Goal: Task Accomplishment & Management: Use online tool/utility

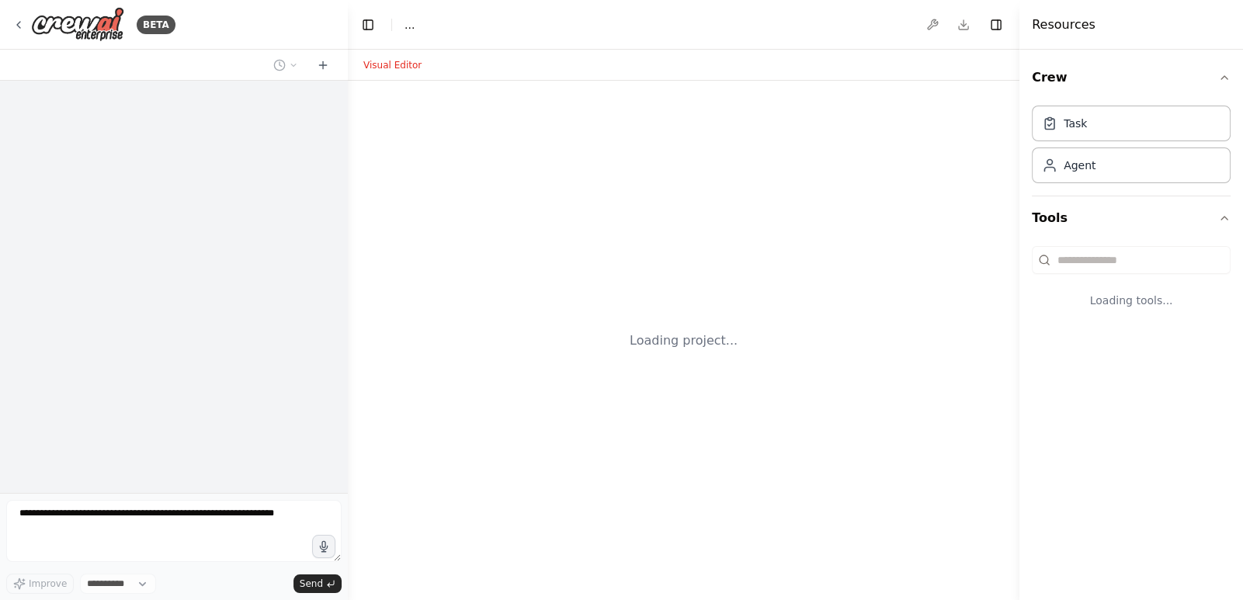
select select "****"
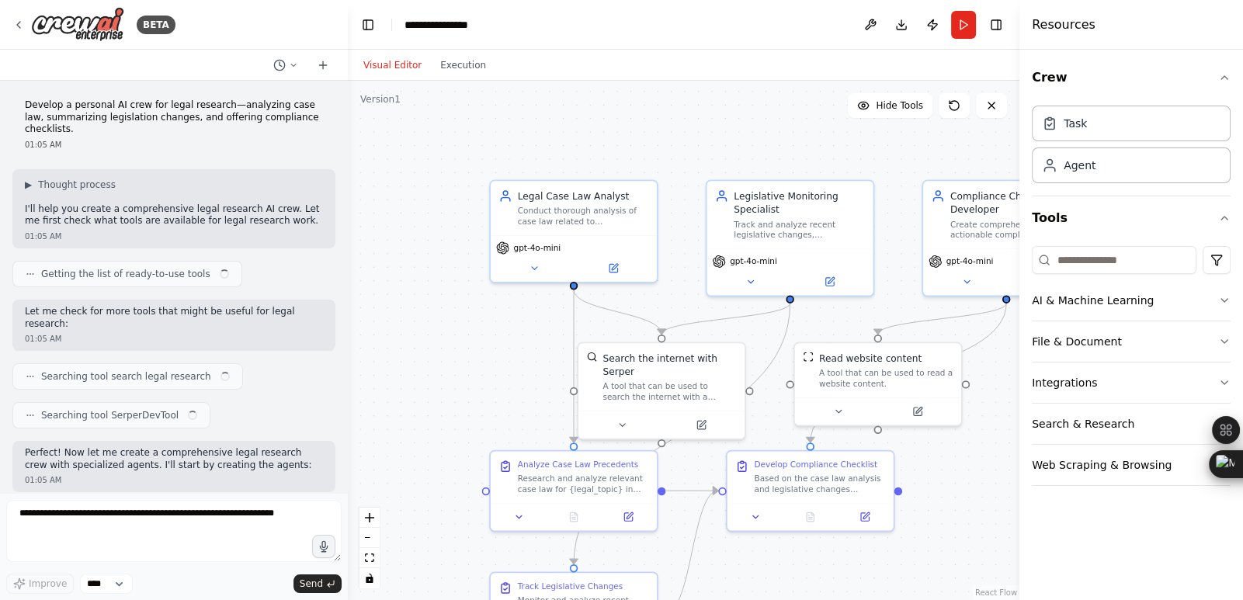
scroll to position [1031, 0]
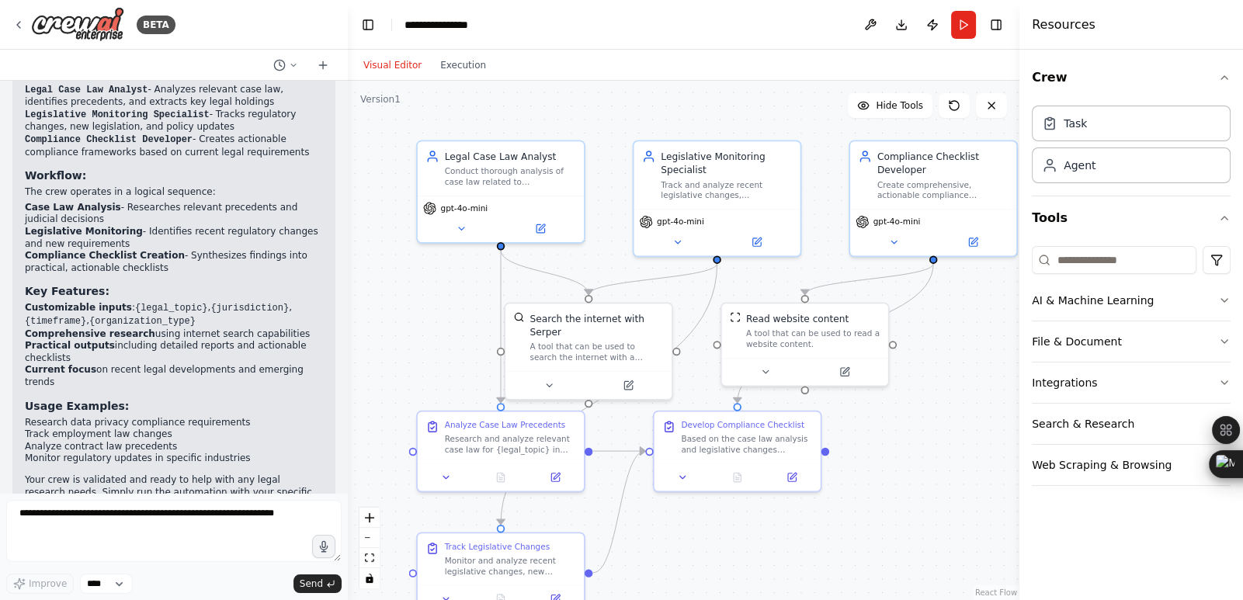
drag, startPoint x: 540, startPoint y: 405, endPoint x: 467, endPoint y: 370, distance: 80.9
click at [467, 370] on div ".deletable-edge-delete-btn { width: 20px; height: 20px; border: 0px solid #ffff…" at bounding box center [684, 340] width 672 height 519
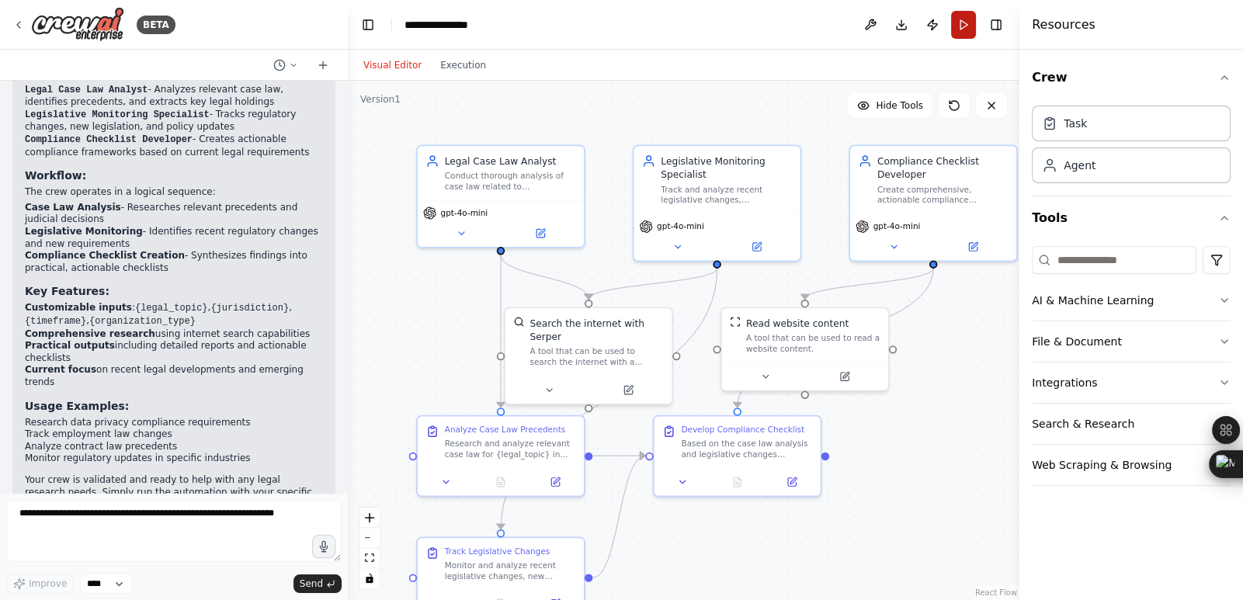
click at [963, 25] on button "Run" at bounding box center [963, 25] width 25 height 28
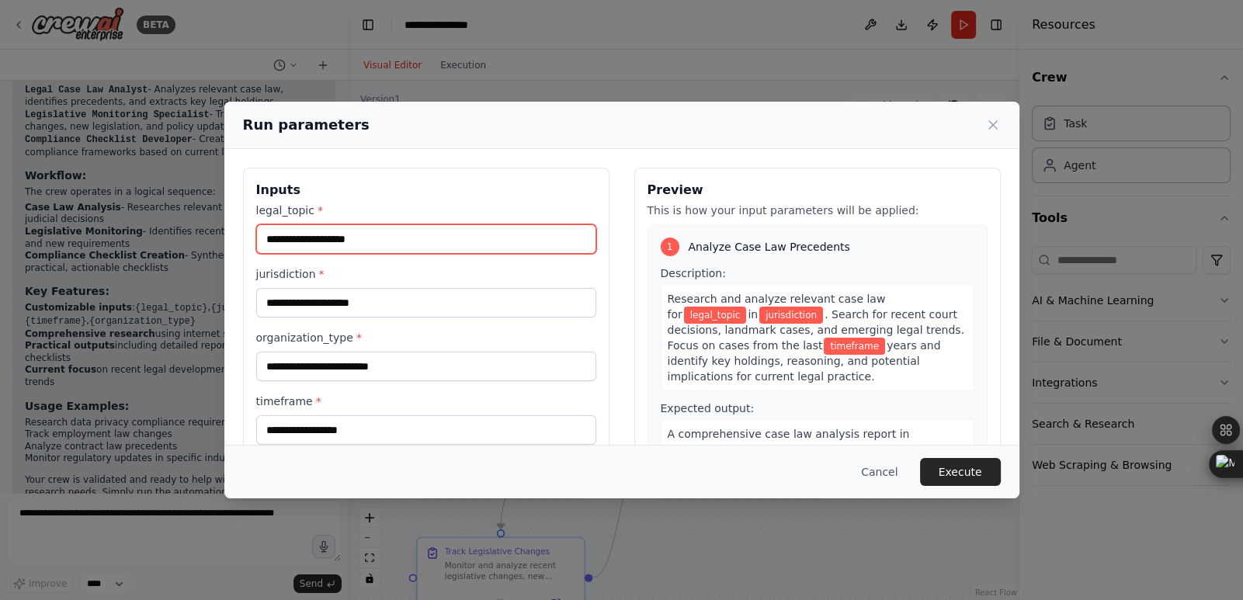
click at [361, 246] on input "legal_topic *" at bounding box center [426, 239] width 340 height 30
type input "***"
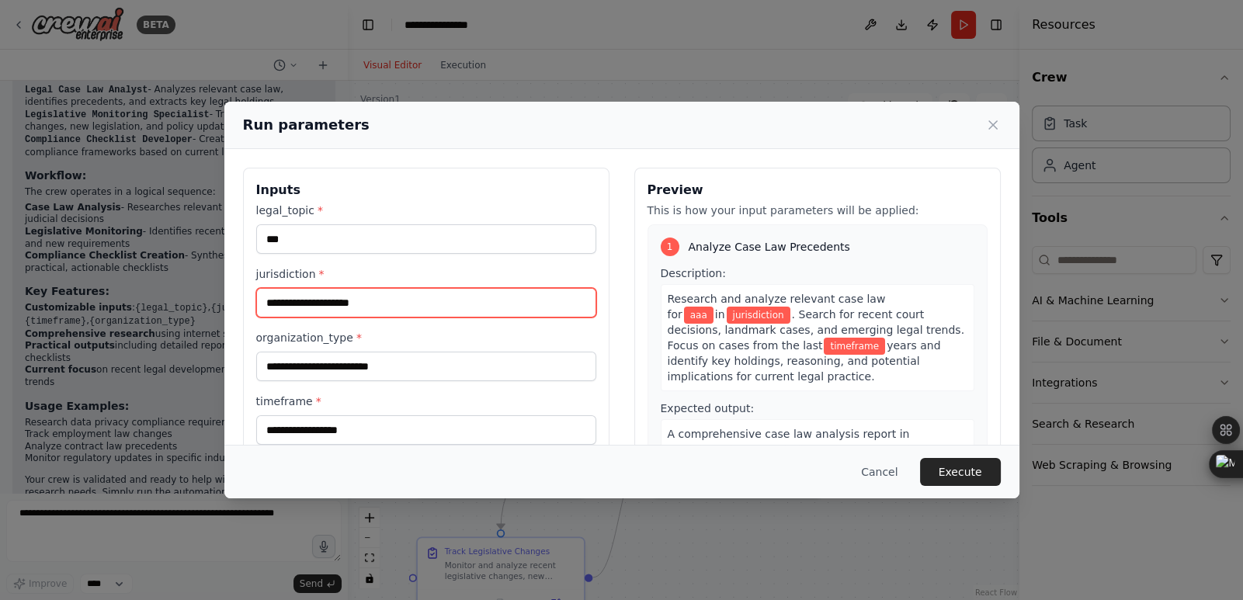
click at [330, 306] on input "jurisdiction *" at bounding box center [426, 303] width 340 height 30
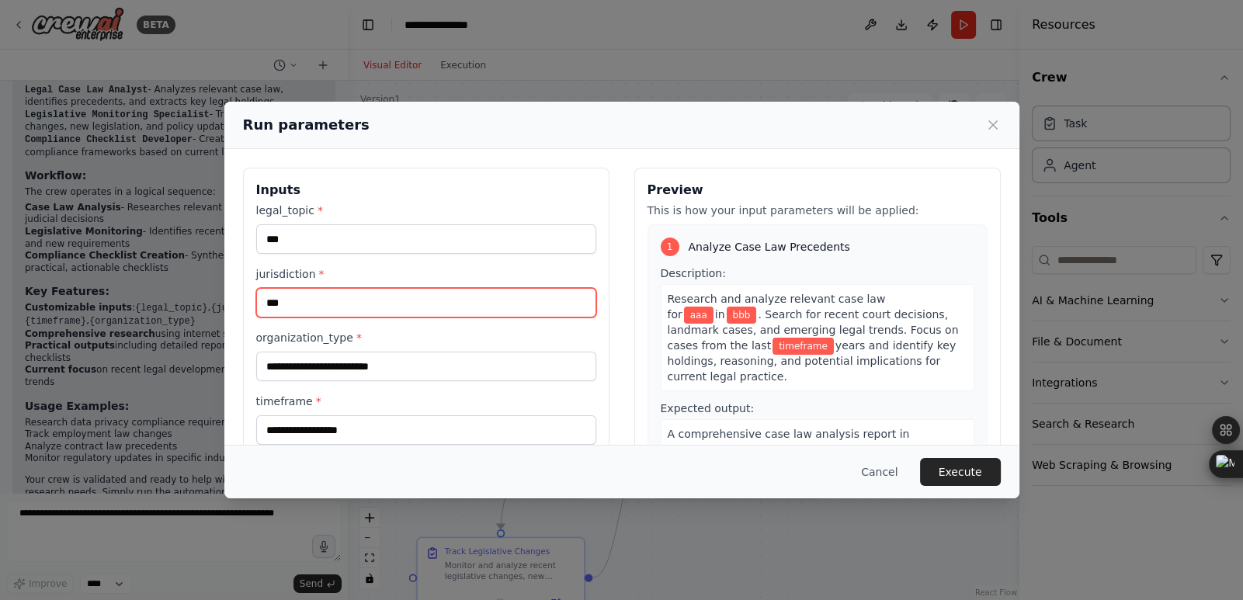
type input "***"
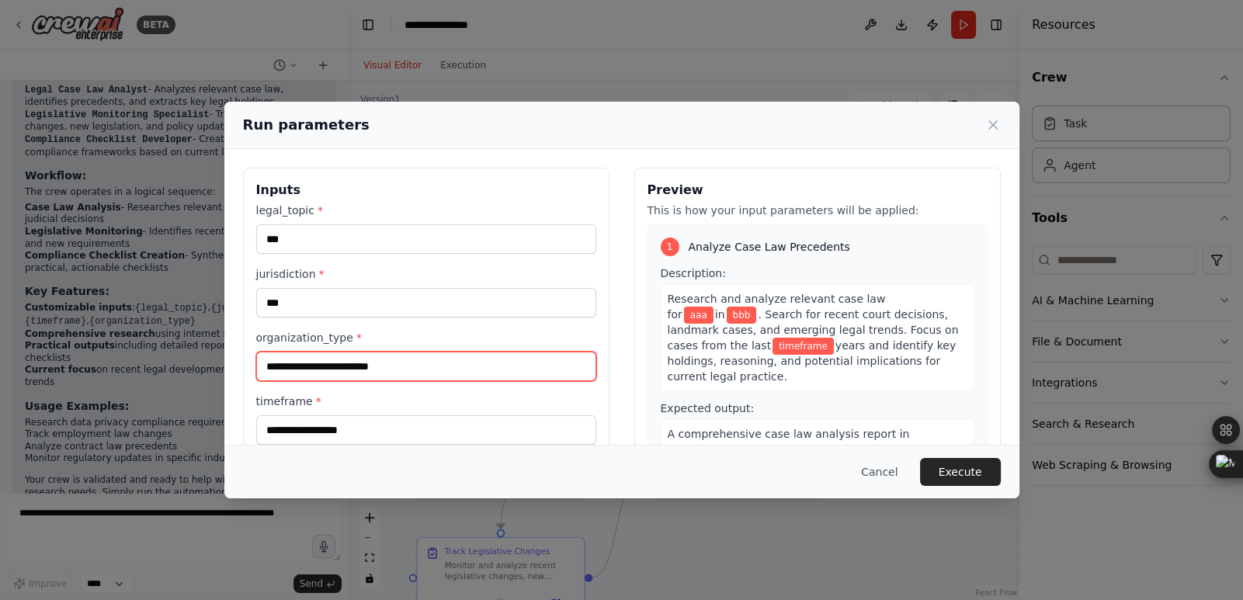
click at [321, 371] on input "organization_type *" at bounding box center [426, 367] width 340 height 30
type input "***"
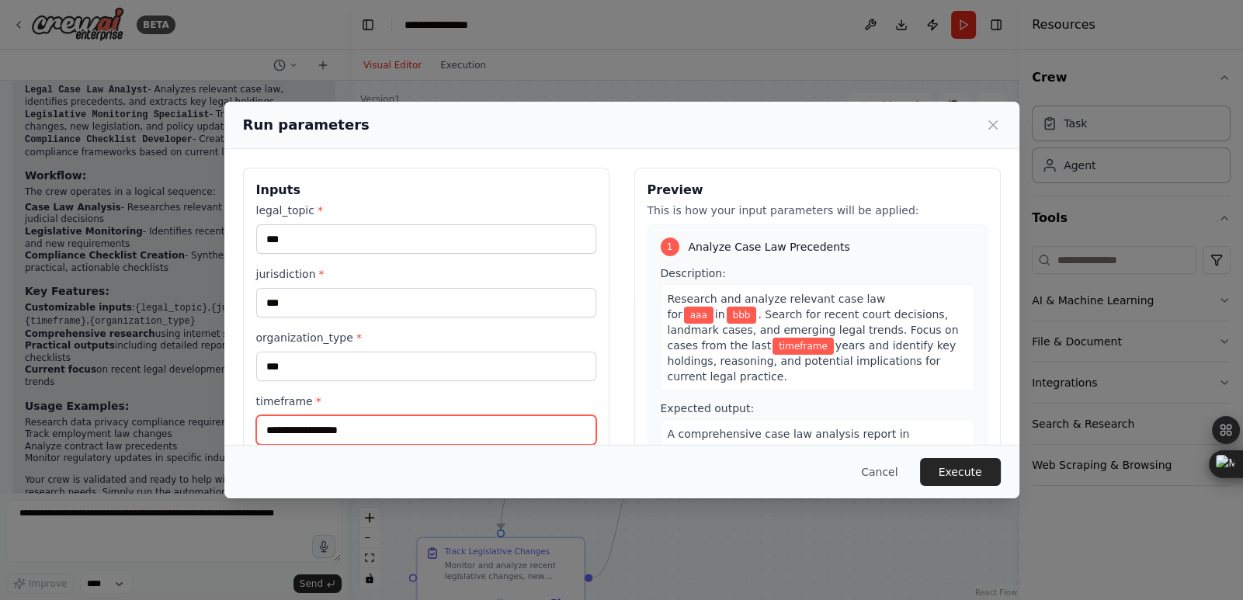
click at [341, 422] on input "timeframe *" at bounding box center [426, 430] width 340 height 30
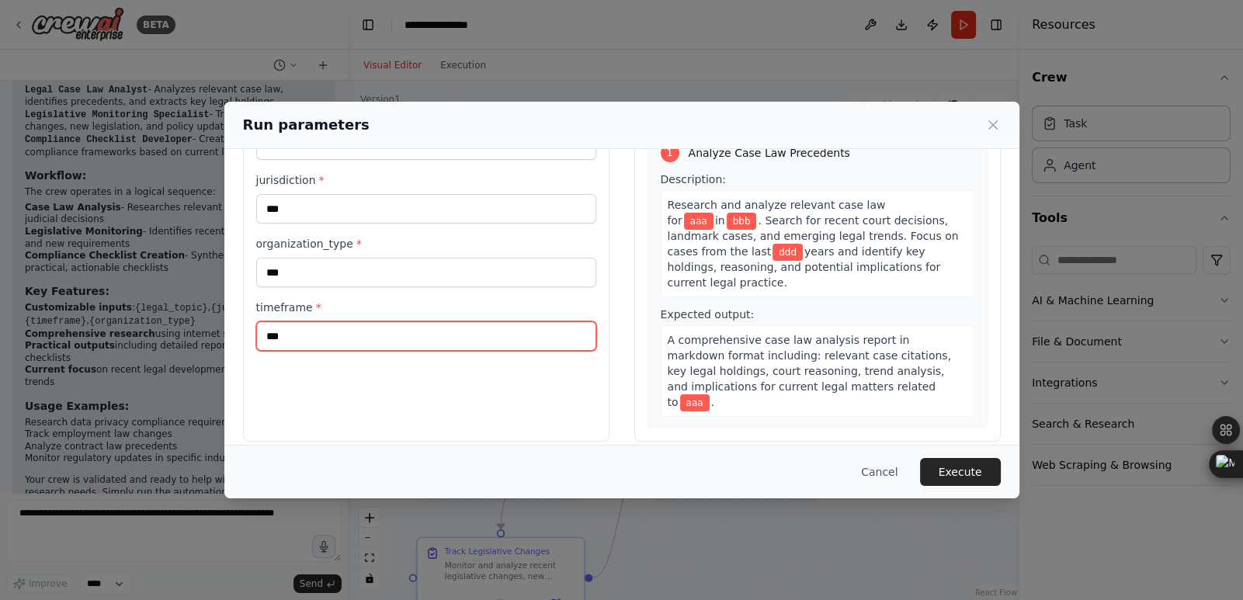
scroll to position [109, 0]
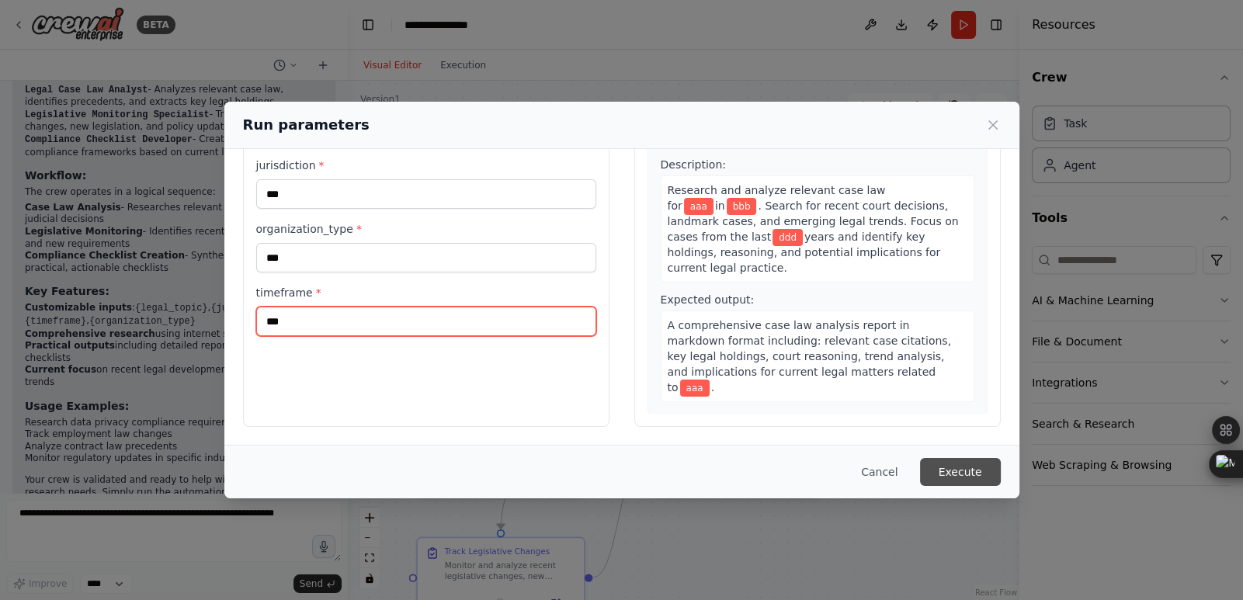
type input "***"
click at [943, 460] on button "Execute" at bounding box center [960, 472] width 81 height 28
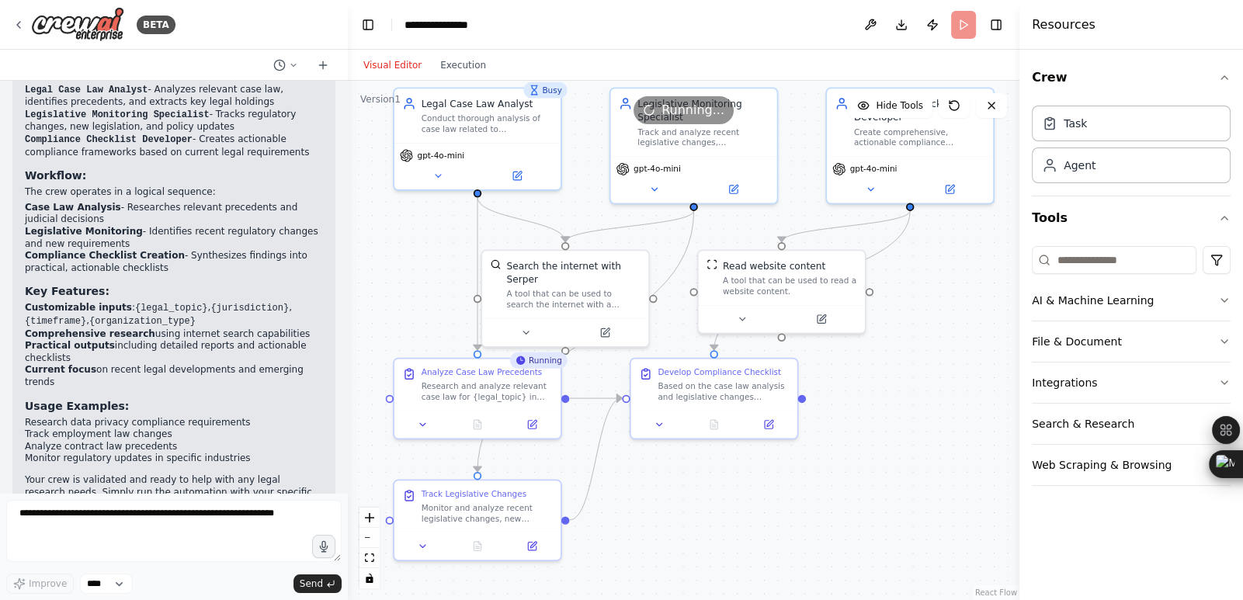
drag, startPoint x: 847, startPoint y: 533, endPoint x: 824, endPoint y: 476, distance: 62.0
click at [824, 476] on div ".deletable-edge-delete-btn { width: 20px; height: 20px; border: 0px solid #ffff…" at bounding box center [684, 340] width 672 height 519
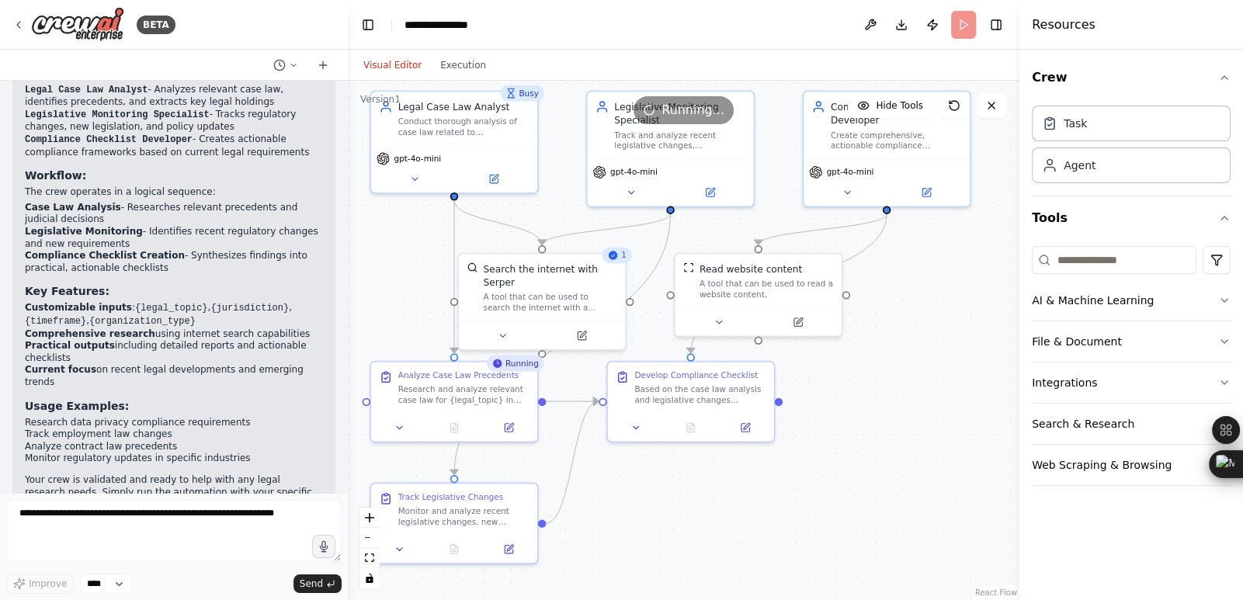
drag, startPoint x: 908, startPoint y: 365, endPoint x: 885, endPoint y: 368, distance: 23.5
click at [885, 368] on div ".deletable-edge-delete-btn { width: 20px; height: 20px; border: 0px solid #ffff…" at bounding box center [684, 340] width 672 height 519
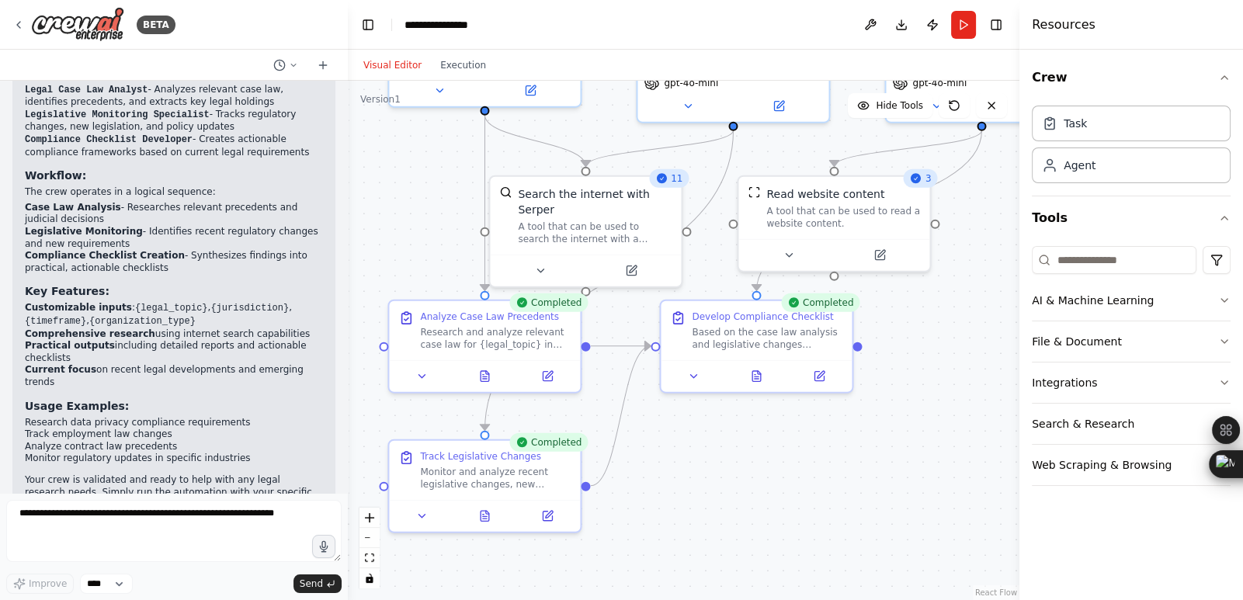
drag, startPoint x: 555, startPoint y: 205, endPoint x: 619, endPoint y: 123, distance: 104.0
click at [619, 123] on div ".deletable-edge-delete-btn { width: 20px; height: 20px; border: 0px solid #ffff…" at bounding box center [684, 340] width 672 height 519
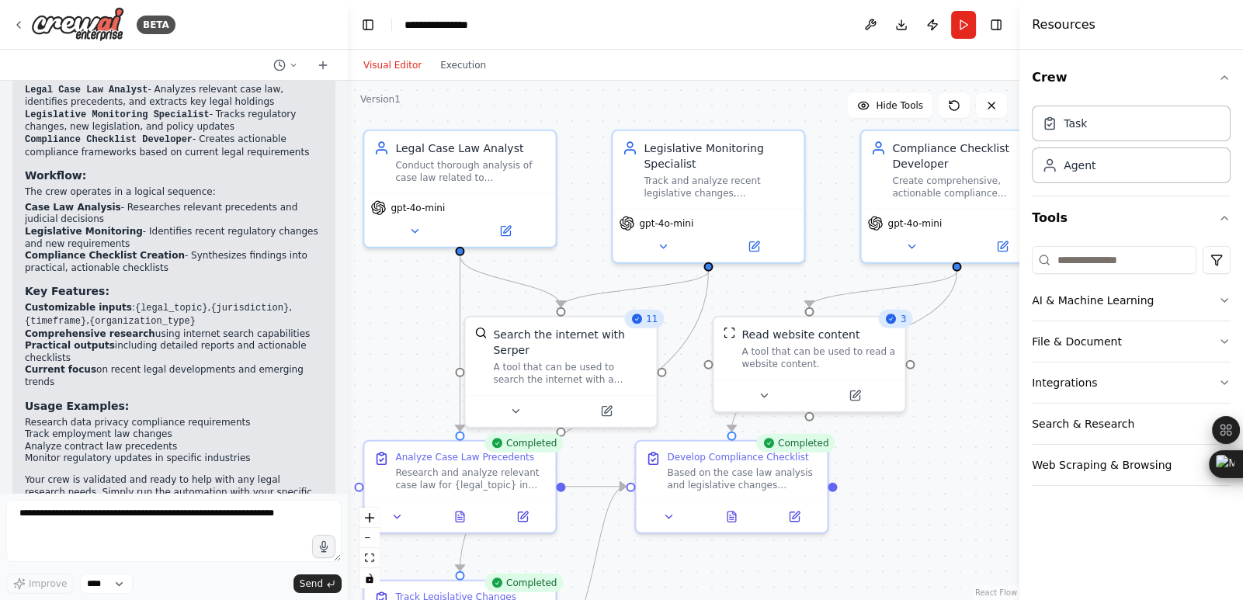
drag, startPoint x: 619, startPoint y: 123, endPoint x: 594, endPoint y: 263, distance: 142.7
click at [594, 263] on div ".deletable-edge-delete-btn { width: 20px; height: 20px; border: 0px solid #ffff…" at bounding box center [684, 340] width 672 height 519
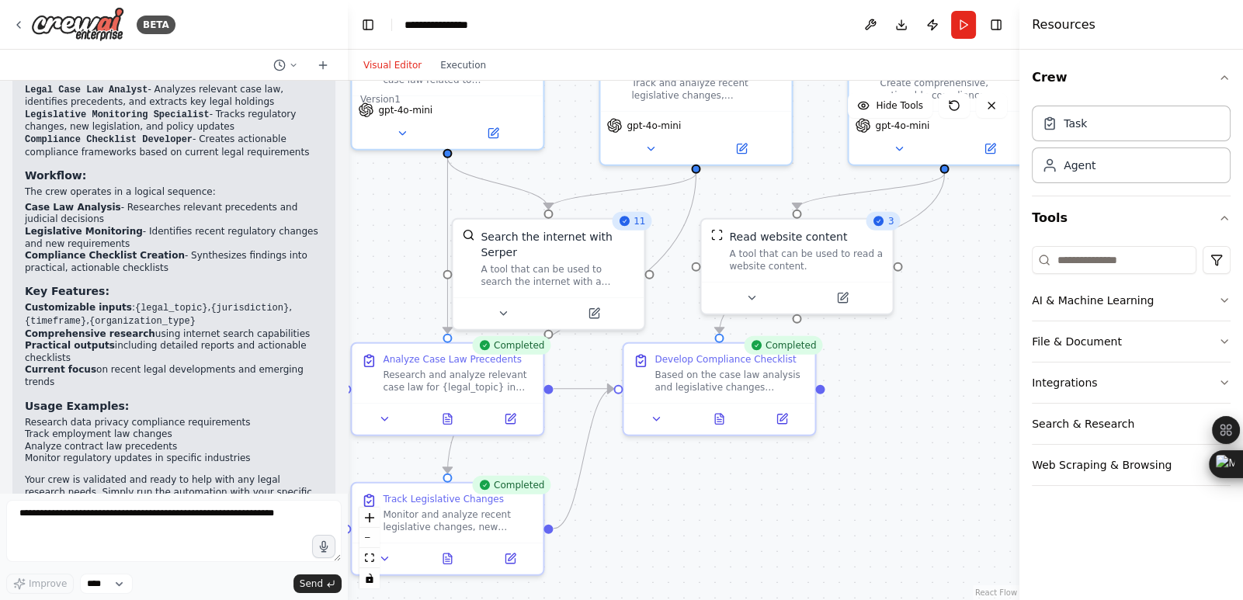
drag, startPoint x: 588, startPoint y: 266, endPoint x: 576, endPoint y: 168, distance: 98.6
click at [576, 168] on div ".deletable-edge-delete-btn { width: 20px; height: 20px; border: 0px solid #ffff…" at bounding box center [684, 340] width 672 height 519
click at [450, 60] on button "Execution" at bounding box center [463, 65] width 64 height 19
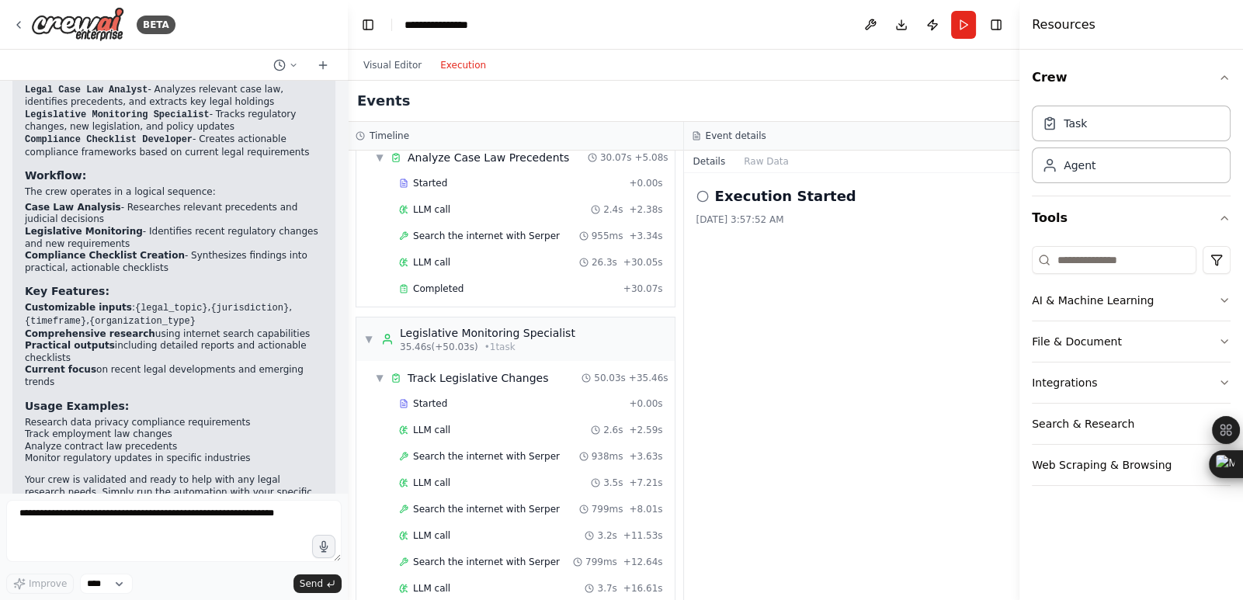
scroll to position [0, 0]
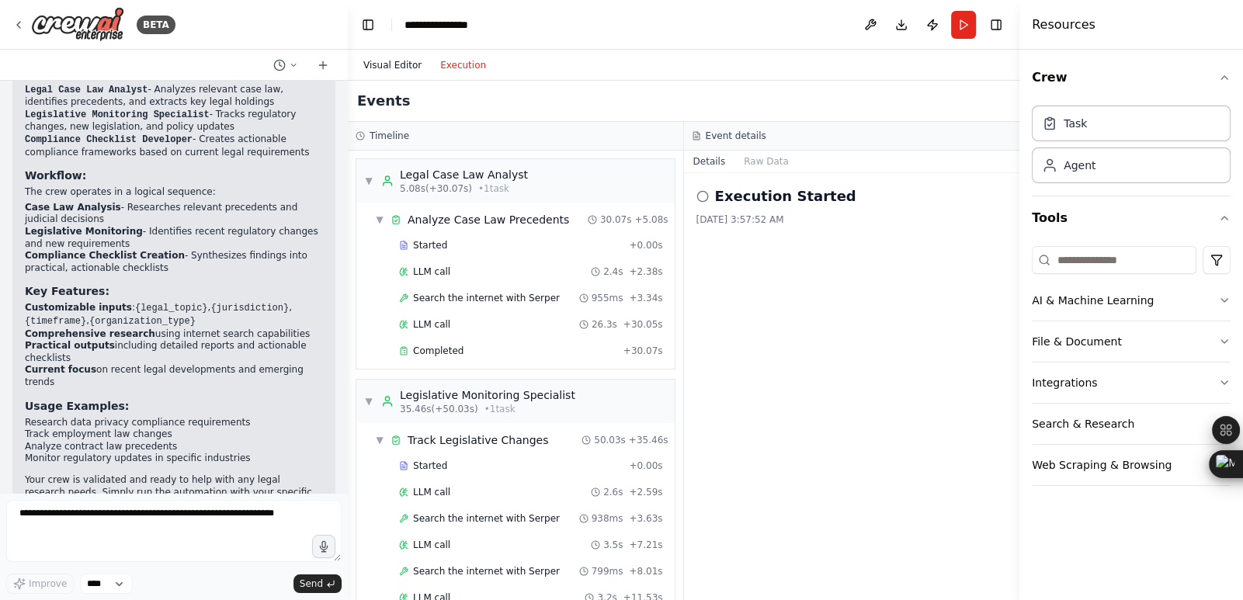
click at [369, 72] on button "Visual Editor" at bounding box center [392, 65] width 77 height 19
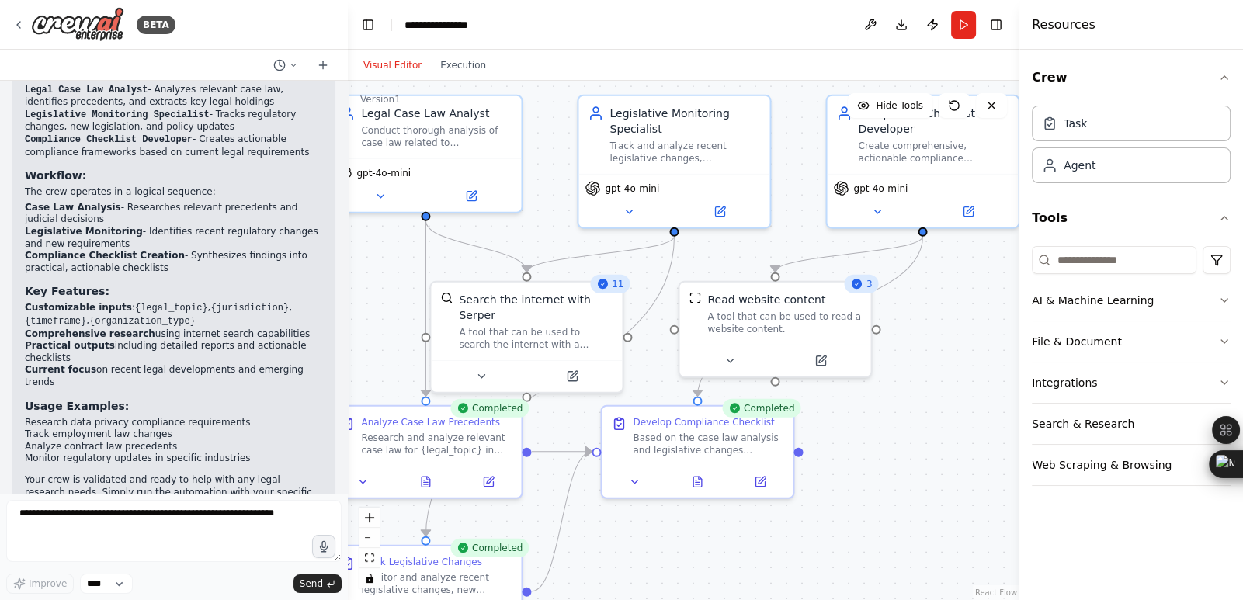
drag, startPoint x: 564, startPoint y: 173, endPoint x: 543, endPoint y: 236, distance: 66.5
click at [543, 236] on div ".deletable-edge-delete-btn { width: 20px; height: 20px; border: 0px solid #ffff…" at bounding box center [684, 340] width 672 height 519
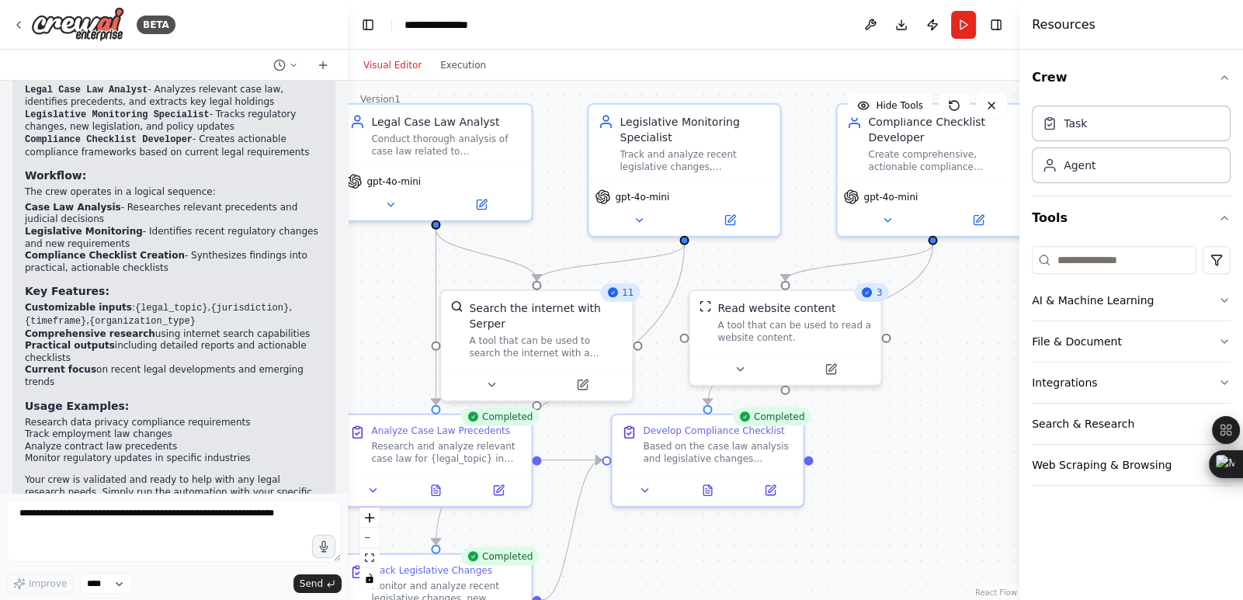
drag, startPoint x: 555, startPoint y: 228, endPoint x: 565, endPoint y: 237, distance: 13.2
click at [565, 237] on div ".deletable-edge-delete-btn { width: 20px; height: 20px; border: 0px solid #ffff…" at bounding box center [684, 340] width 672 height 519
click at [617, 293] on icon at bounding box center [612, 292] width 12 height 12
click at [561, 222] on div ".deletable-edge-delete-btn { width: 20px; height: 20px; border: 0px solid #ffff…" at bounding box center [684, 340] width 672 height 519
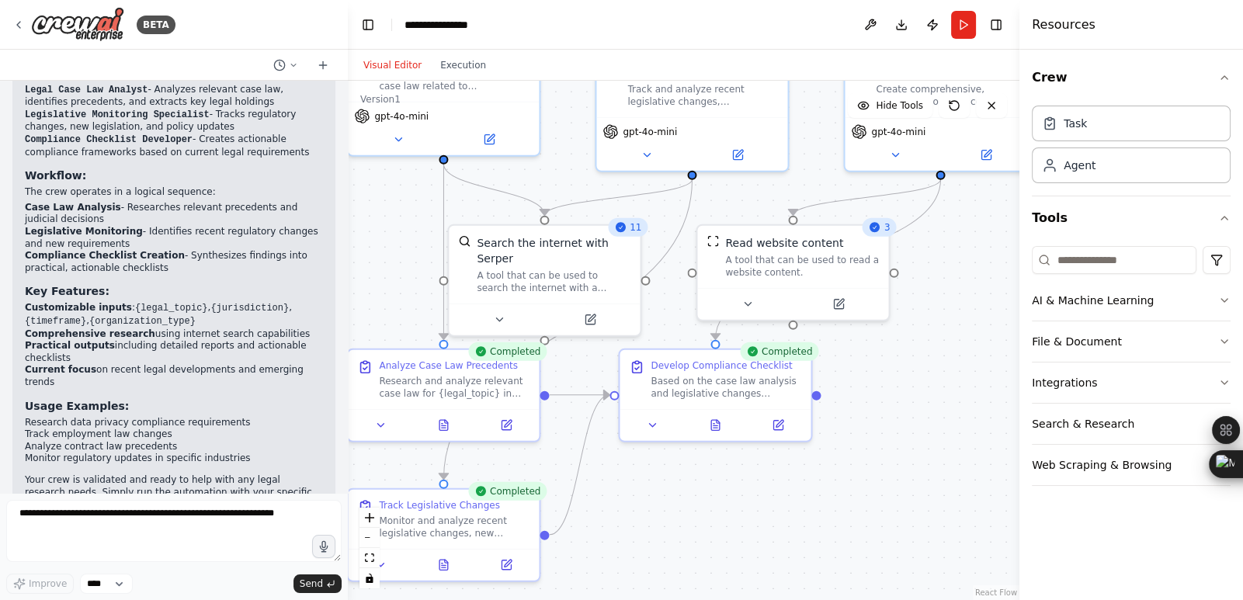
drag, startPoint x: 647, startPoint y: 373, endPoint x: 654, endPoint y: 308, distance: 65.7
click at [654, 308] on div ".deletable-edge-delete-btn { width: 20px; height: 20px; border: 0px solid #ffff…" at bounding box center [684, 340] width 672 height 519
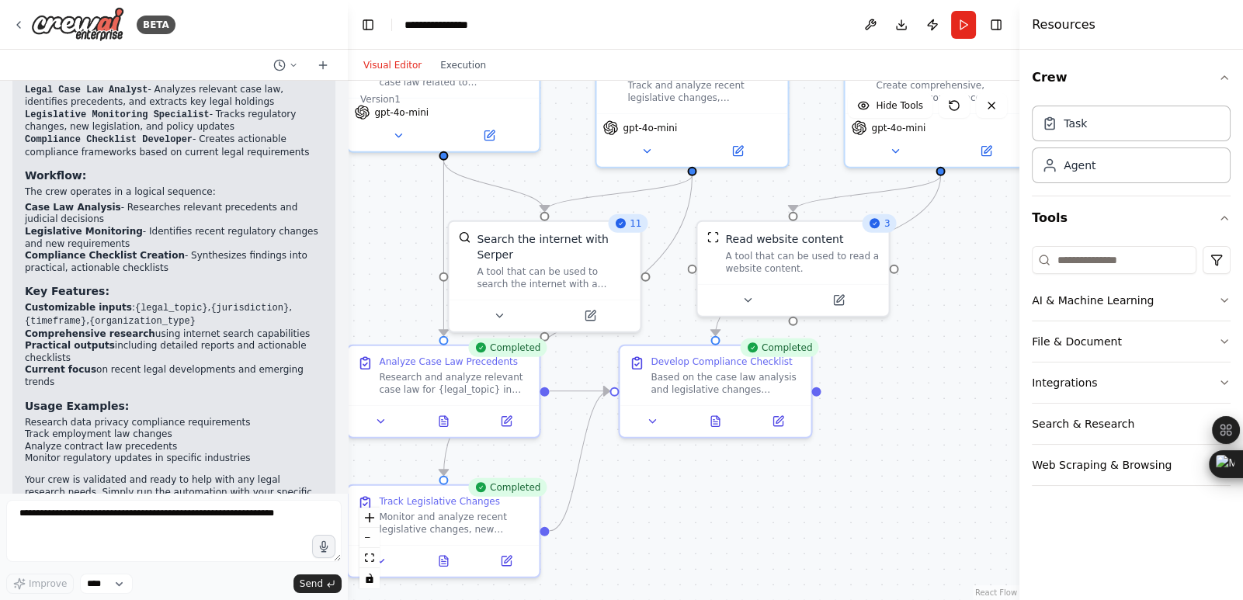
click at [654, 304] on div ".deletable-edge-delete-btn { width: 20px; height: 20px; border: 0px solid #ffff…" at bounding box center [684, 340] width 672 height 519
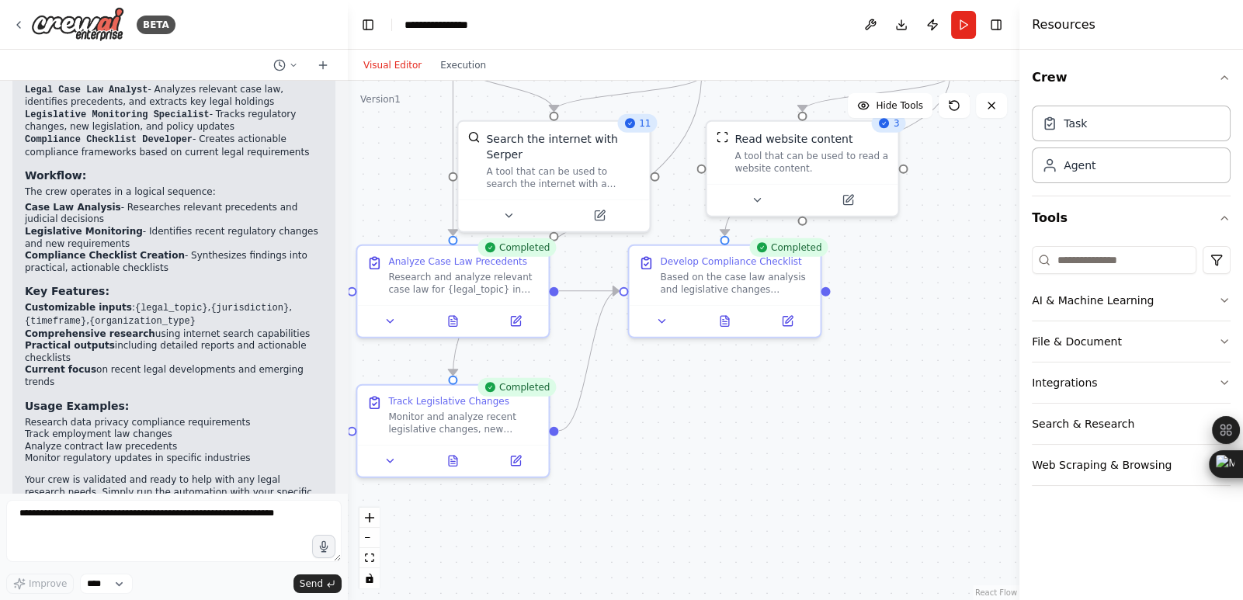
drag, startPoint x: 654, startPoint y: 304, endPoint x: 664, endPoint y: 204, distance: 100.6
click at [664, 204] on div ".deletable-edge-delete-btn { width: 20px; height: 20px; border: 0px solid #ffff…" at bounding box center [684, 340] width 672 height 519
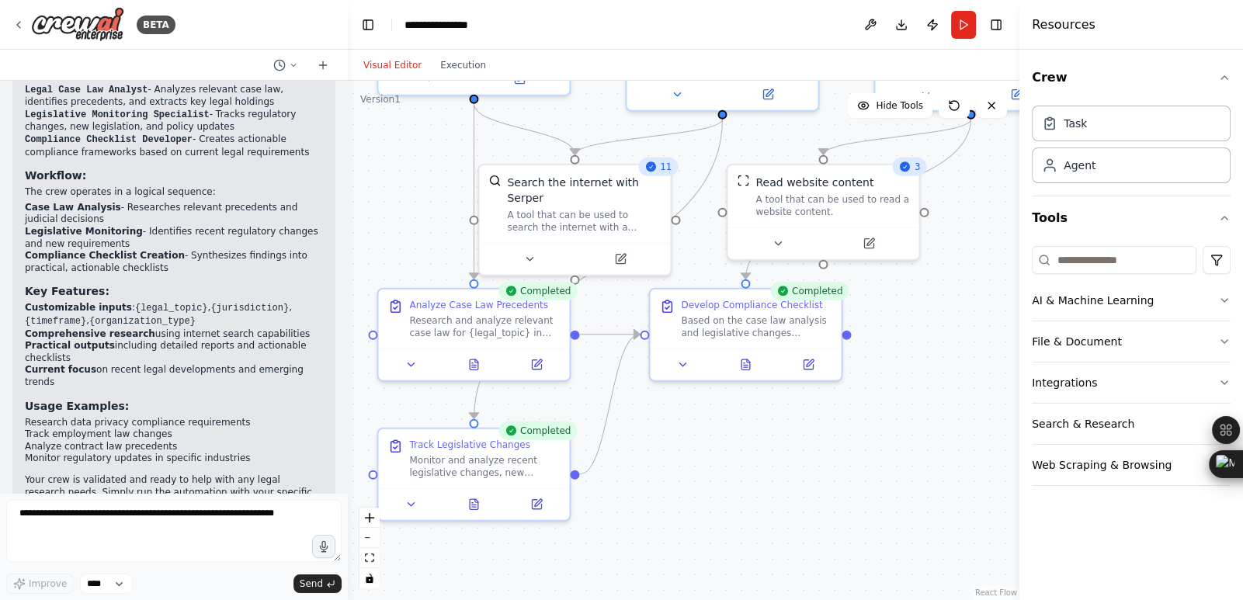
drag, startPoint x: 626, startPoint y: 482, endPoint x: 654, endPoint y: 504, distance: 35.4
click at [654, 504] on div ".deletable-edge-delete-btn { width: 20px; height: 20px; border: 0px solid #ffff…" at bounding box center [684, 340] width 672 height 519
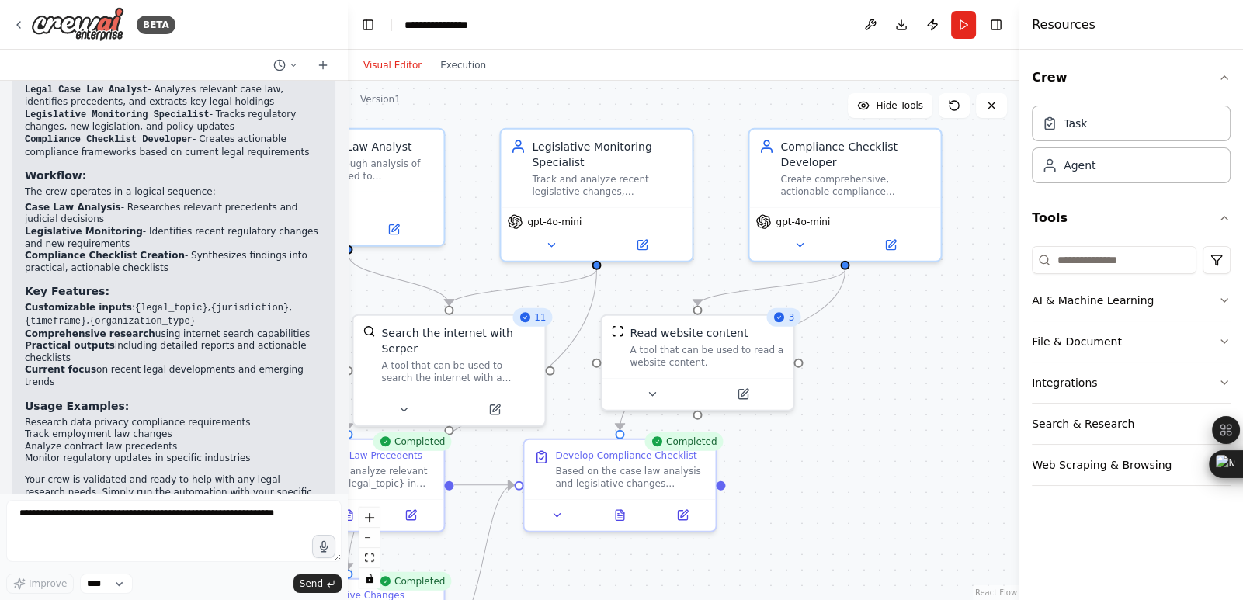
drag, startPoint x: 924, startPoint y: 342, endPoint x: 819, endPoint y: 498, distance: 188.6
click at [819, 498] on div ".deletable-edge-delete-btn { width: 20px; height: 20px; border: 0px solid #ffff…" at bounding box center [684, 340] width 672 height 519
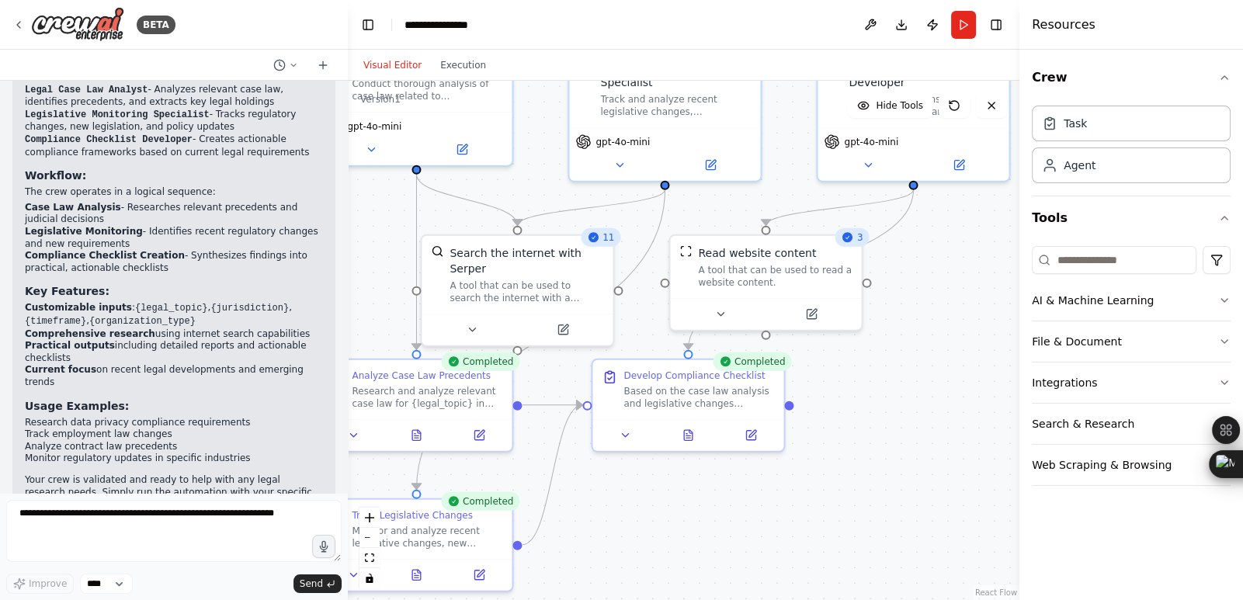
drag, startPoint x: 493, startPoint y: 155, endPoint x: 540, endPoint y: 69, distance: 98.3
click at [540, 69] on div "Visual Editor Execution Version 1 Hide Tools .deletable-edge-delete-btn { width…" at bounding box center [684, 325] width 672 height 550
click at [518, 343] on div at bounding box center [516, 347] width 9 height 9
click at [522, 343] on div ".deletable-edge-delete-btn { width: 20px; height: 20px; border: 0px solid #ffff…" at bounding box center [577, 229] width 672 height 519
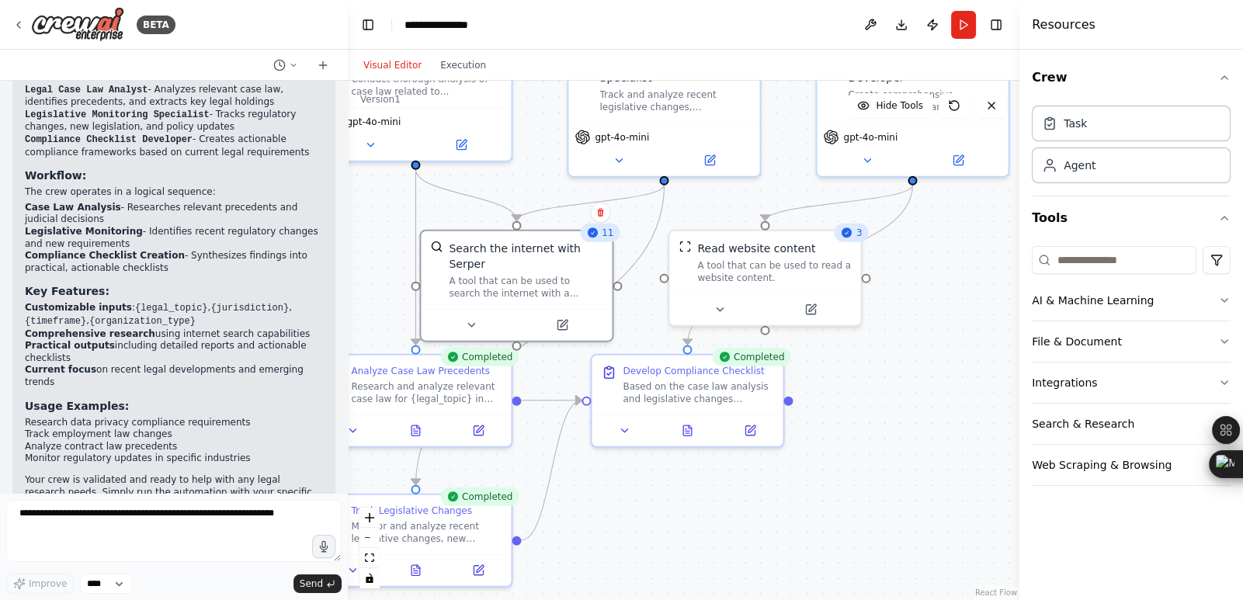
click at [520, 335] on div ".deletable-edge-delete-btn { width: 20px; height: 20px; border: 0px solid #ffff…" at bounding box center [684, 340] width 672 height 519
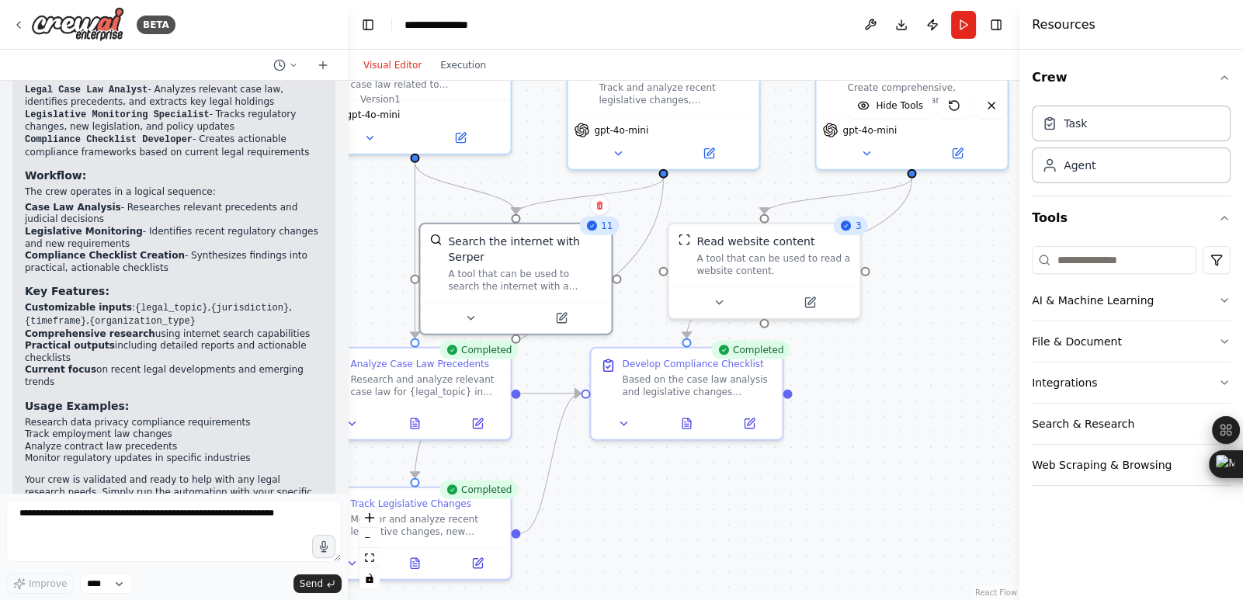
click at [519, 328] on div ".deletable-edge-delete-btn { width: 20px; height: 20px; border: 0px solid #ffff…" at bounding box center [684, 340] width 672 height 519
click at [881, 421] on div ".deletable-edge-delete-btn { width: 20px; height: 20px; border: 0px solid #ffff…" at bounding box center [684, 340] width 672 height 519
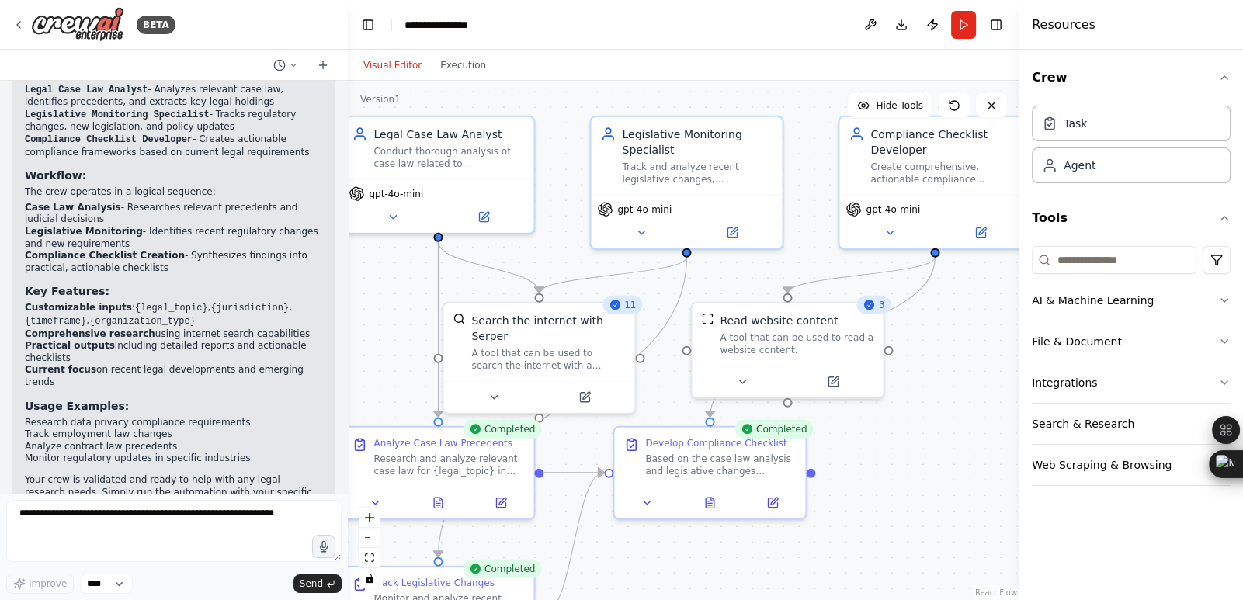
drag, startPoint x: 620, startPoint y: 482, endPoint x: 644, endPoint y: 576, distance: 97.0
click at [644, 576] on div ".deletable-edge-delete-btn { width: 20px; height: 20px; border: 0px solid #ffff…" at bounding box center [684, 340] width 672 height 519
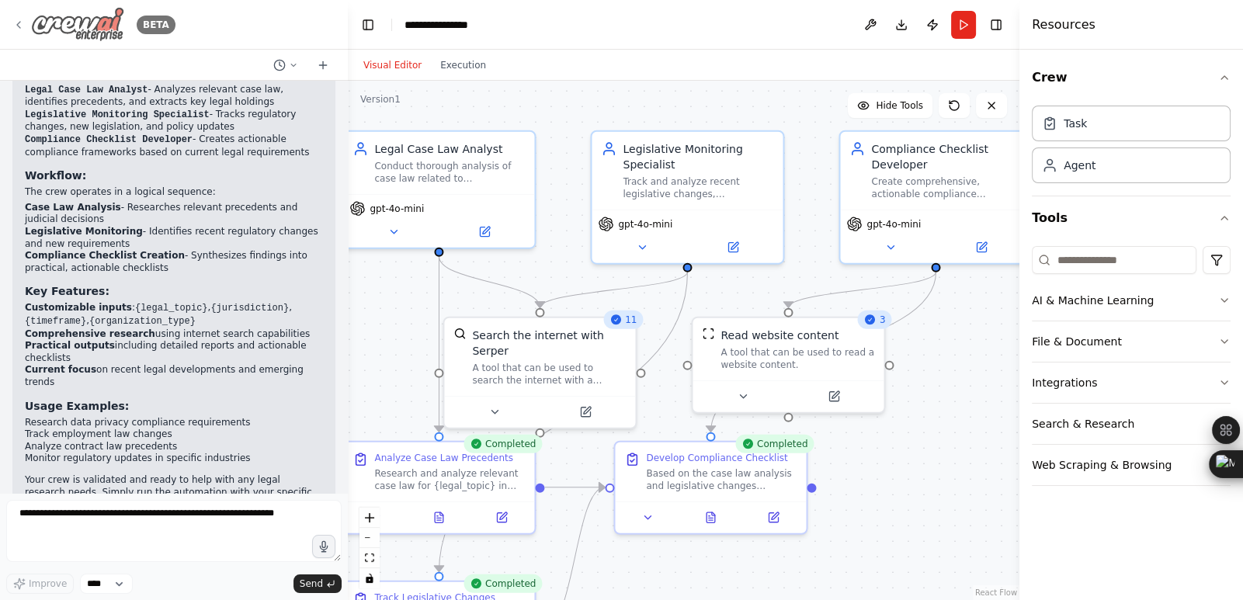
click at [18, 23] on icon at bounding box center [18, 25] width 3 height 6
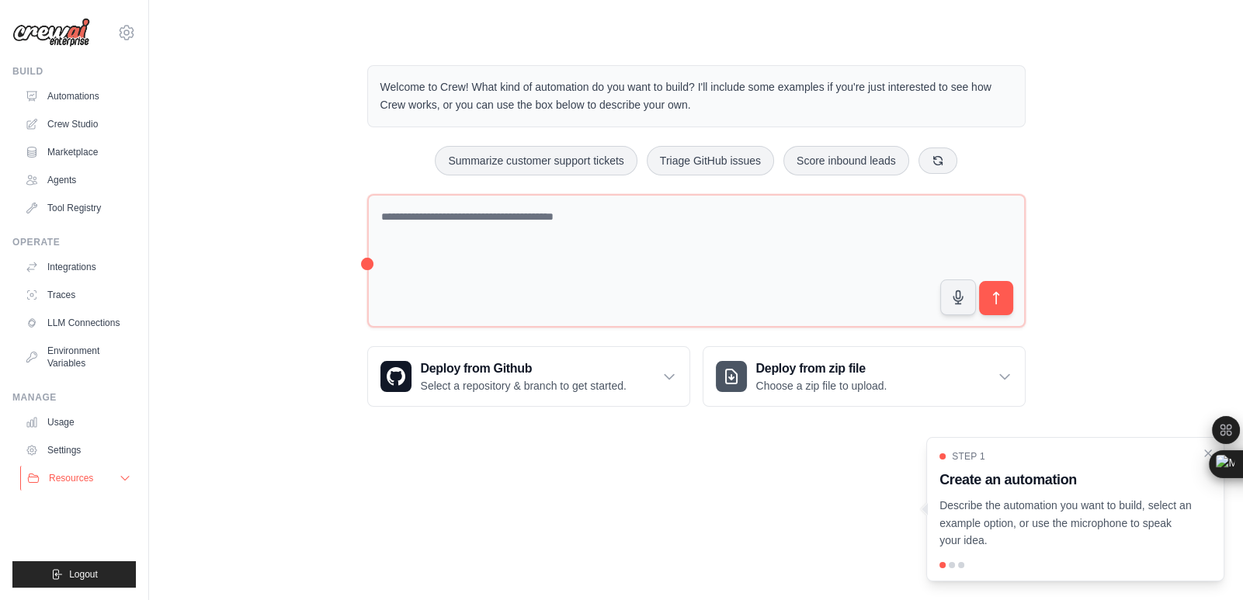
click at [128, 476] on icon at bounding box center [125, 478] width 12 height 12
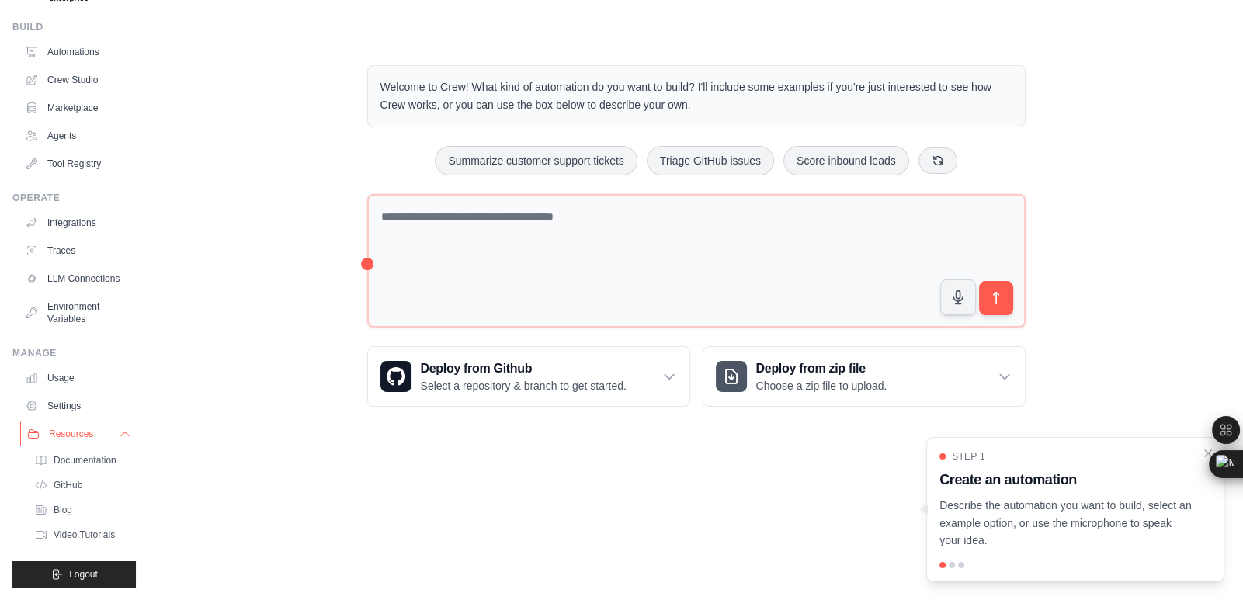
click at [119, 432] on icon at bounding box center [125, 434] width 12 height 12
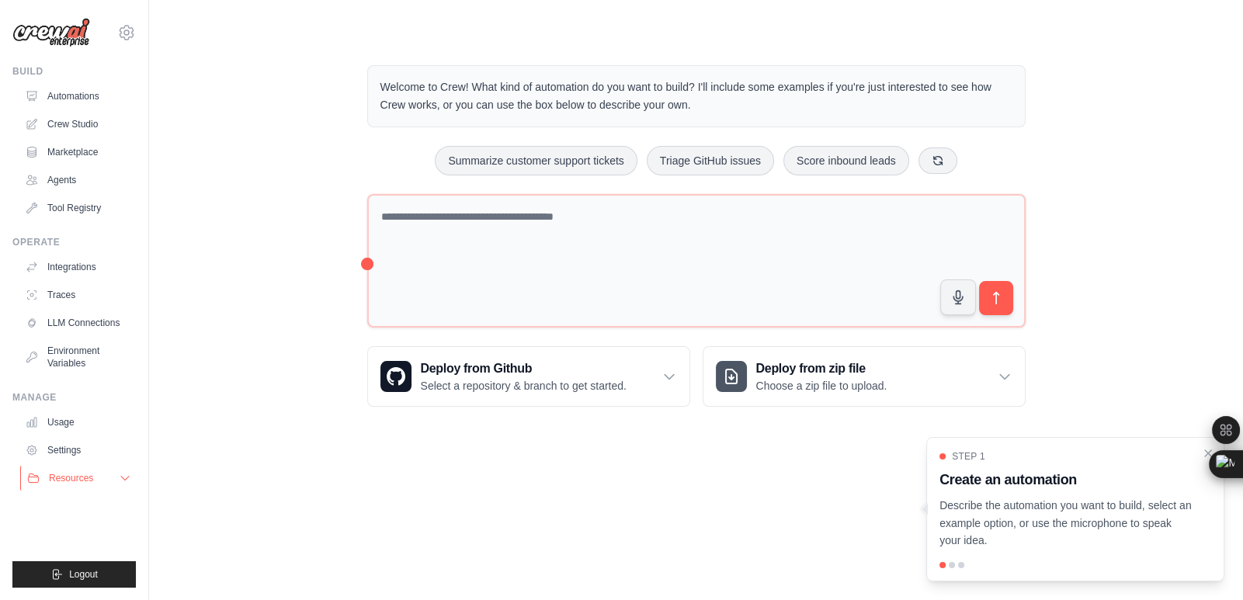
scroll to position [0, 0]
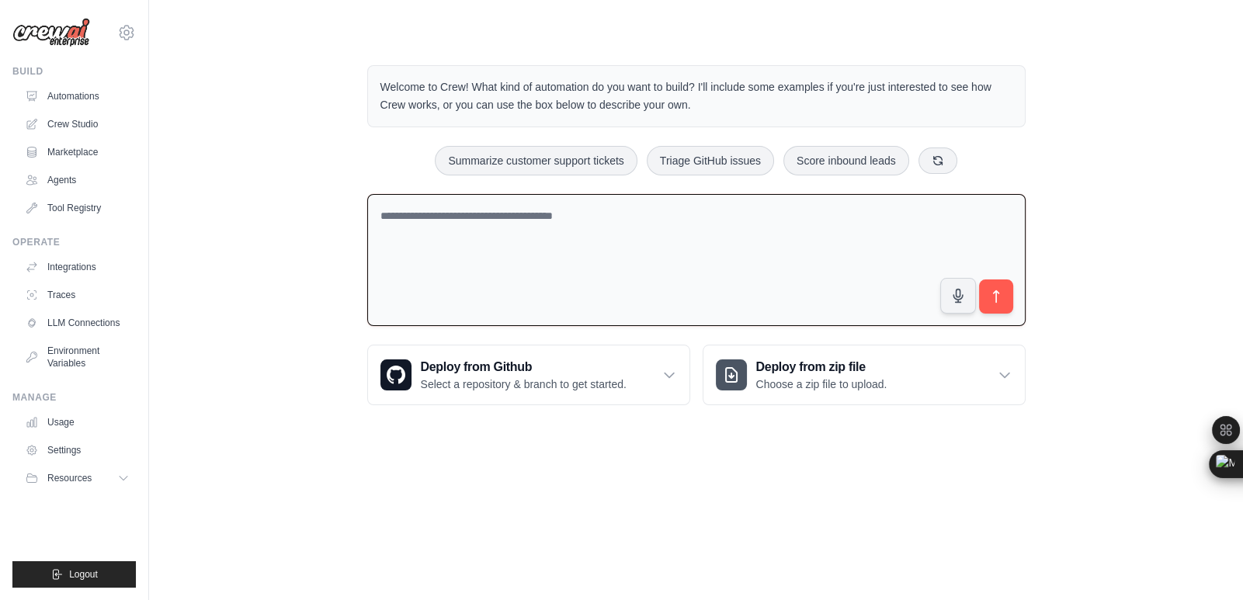
click at [470, 212] on textarea at bounding box center [696, 260] width 658 height 133
paste textarea "**********"
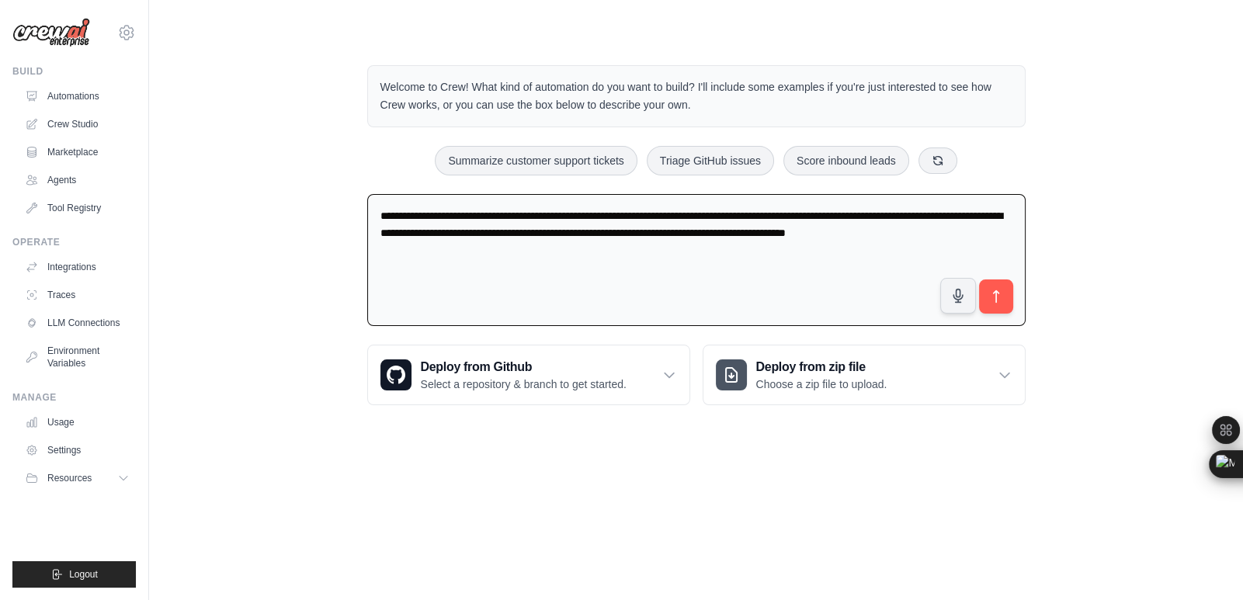
type textarea "**********"
click at [367, 194] on span at bounding box center [367, 194] width 0 height 0
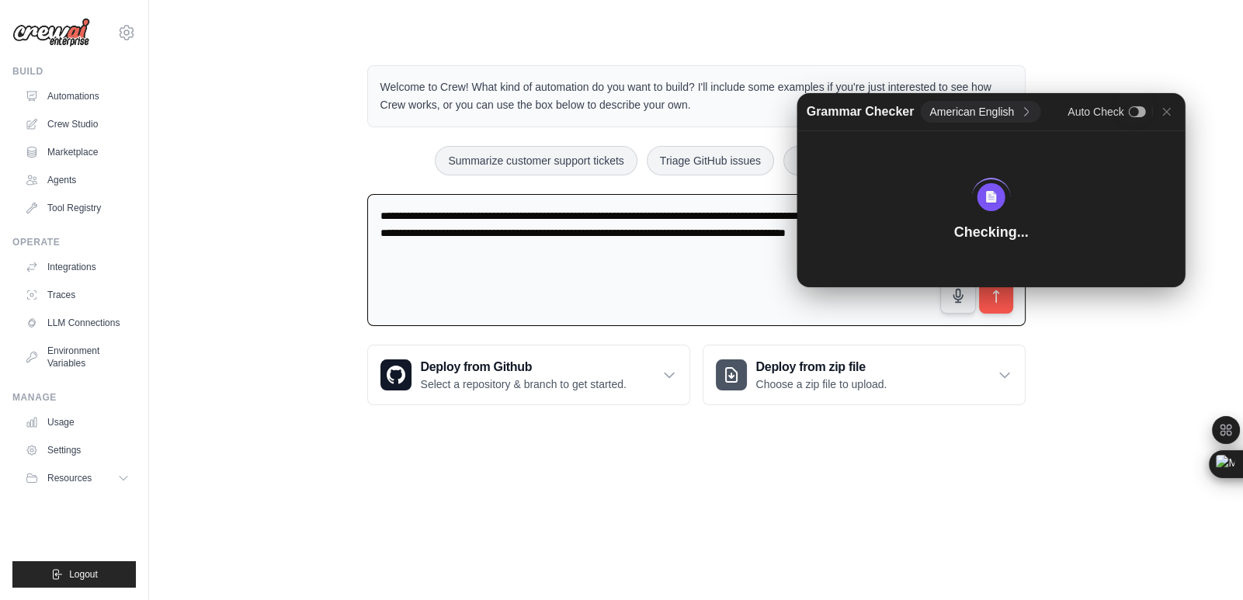
click at [1067, 317] on div "**********" at bounding box center [696, 235] width 1044 height 390
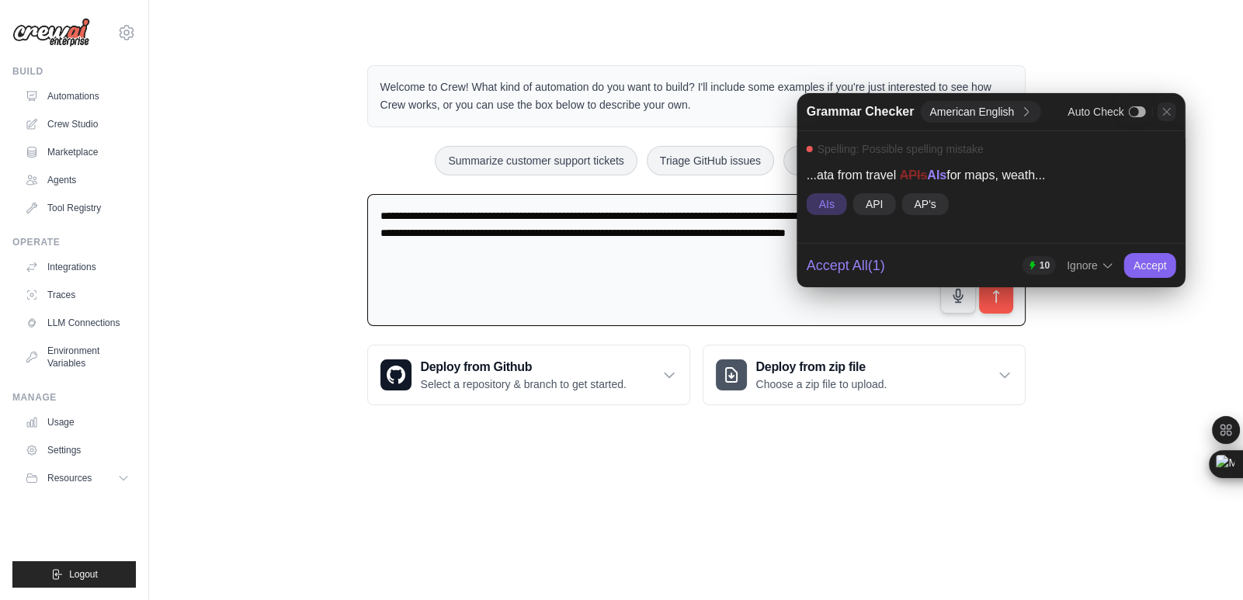
click at [1164, 111] on icon at bounding box center [1167, 112] width 12 height 12
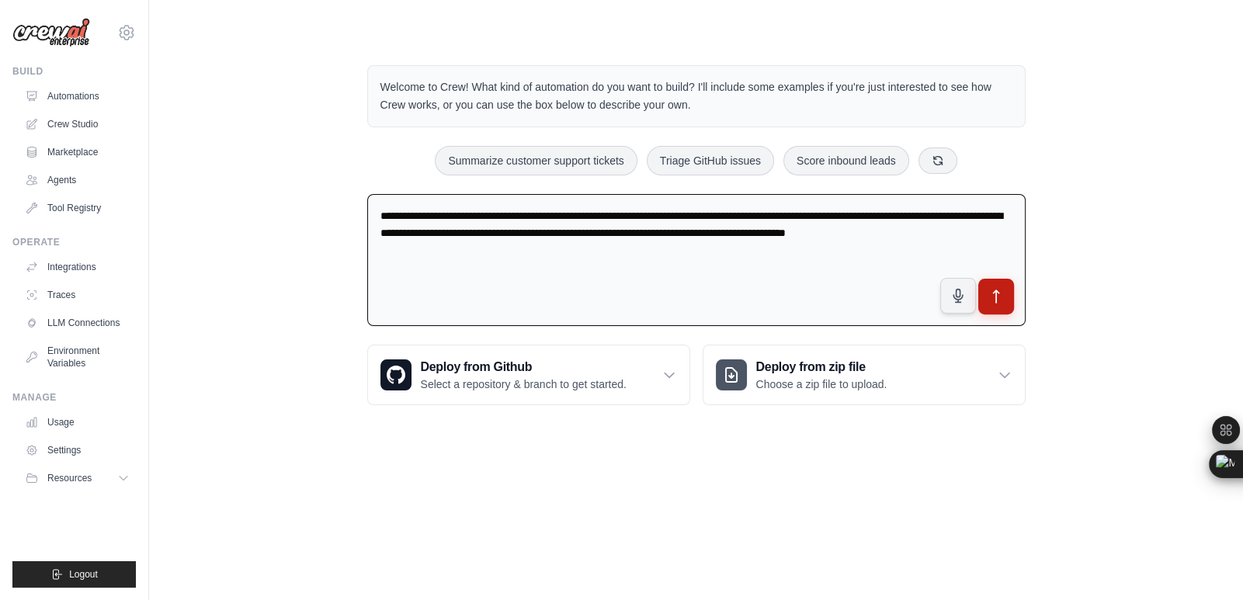
click at [995, 295] on icon "submit" at bounding box center [995, 296] width 5 height 12
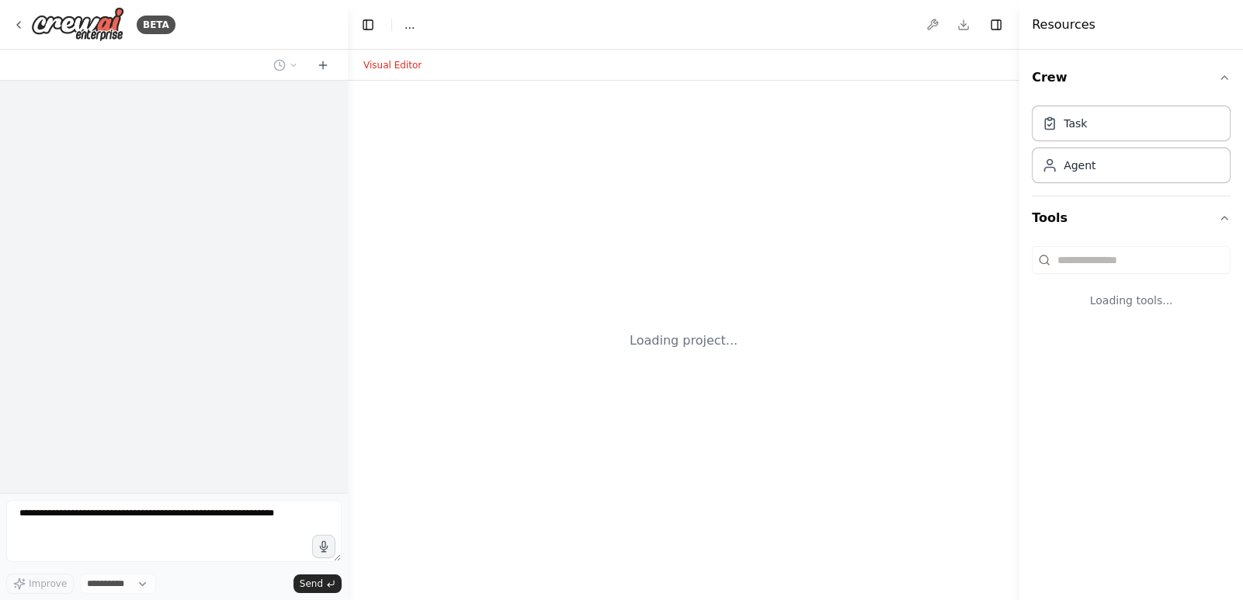
select select "****"
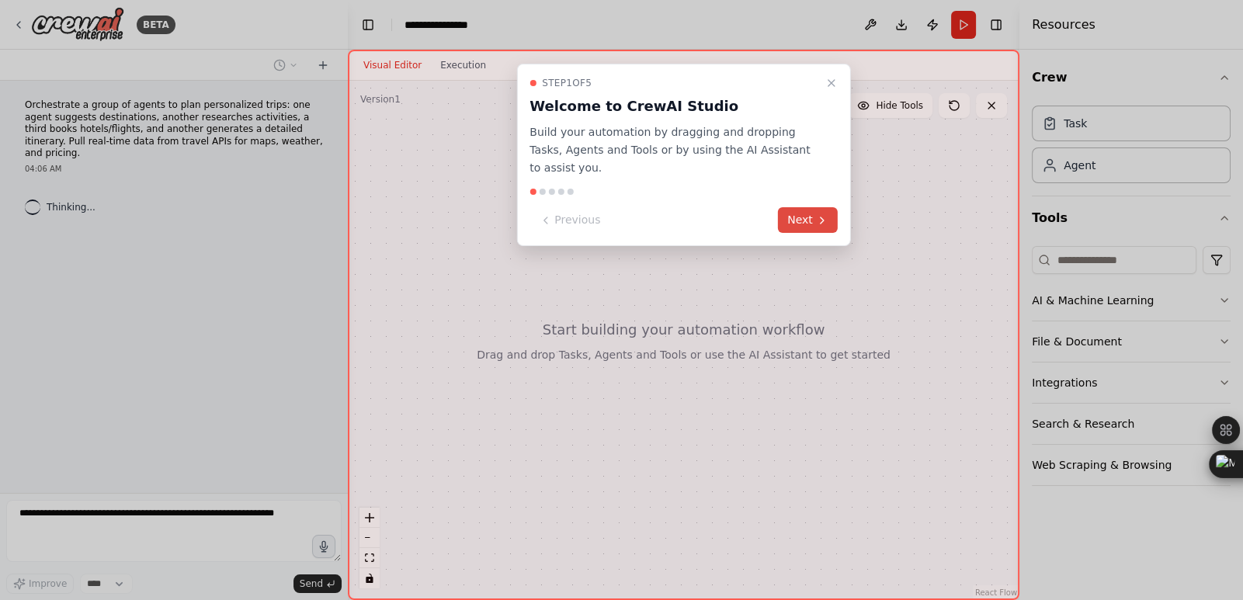
click at [804, 207] on button "Next" at bounding box center [808, 220] width 60 height 26
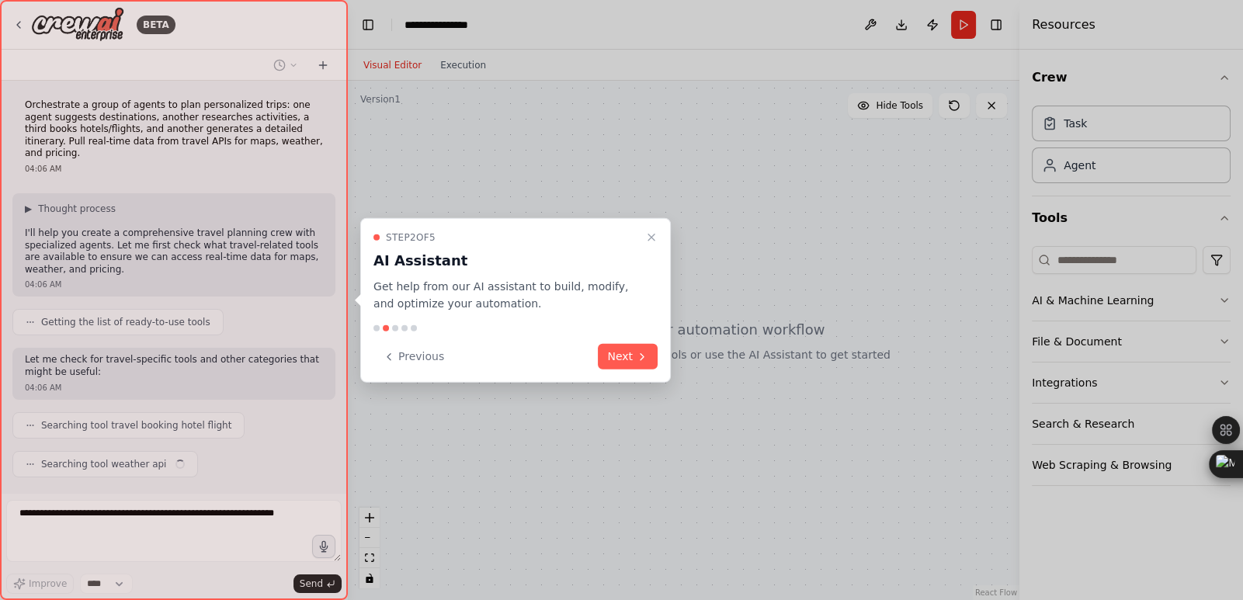
scroll to position [22, 0]
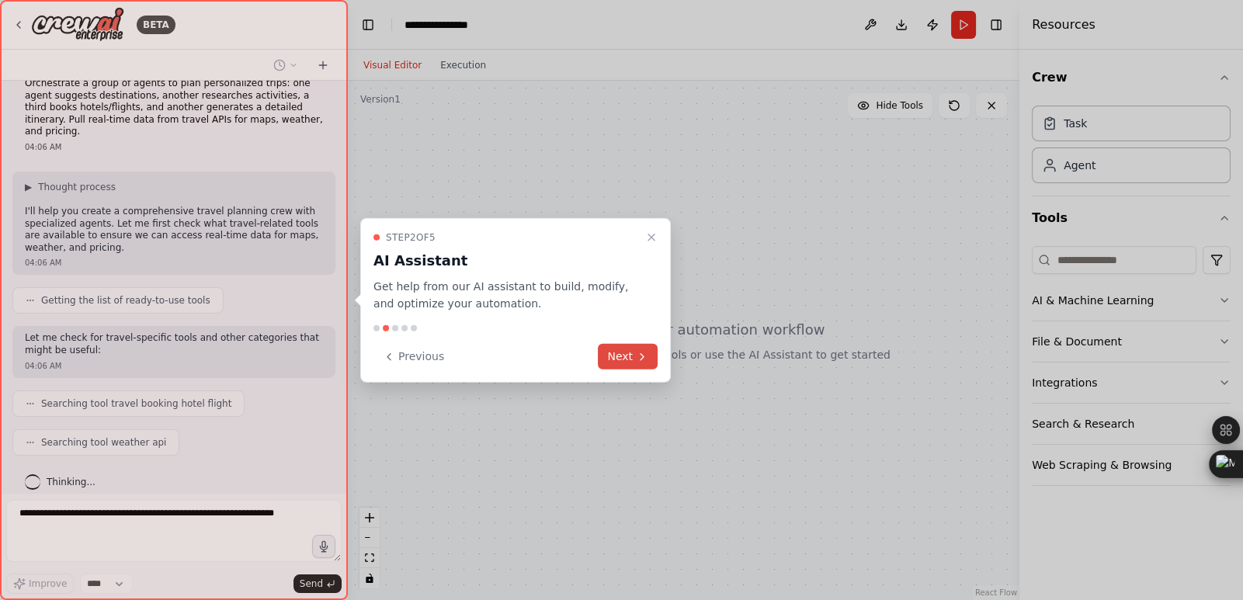
click at [643, 352] on icon at bounding box center [642, 356] width 12 height 12
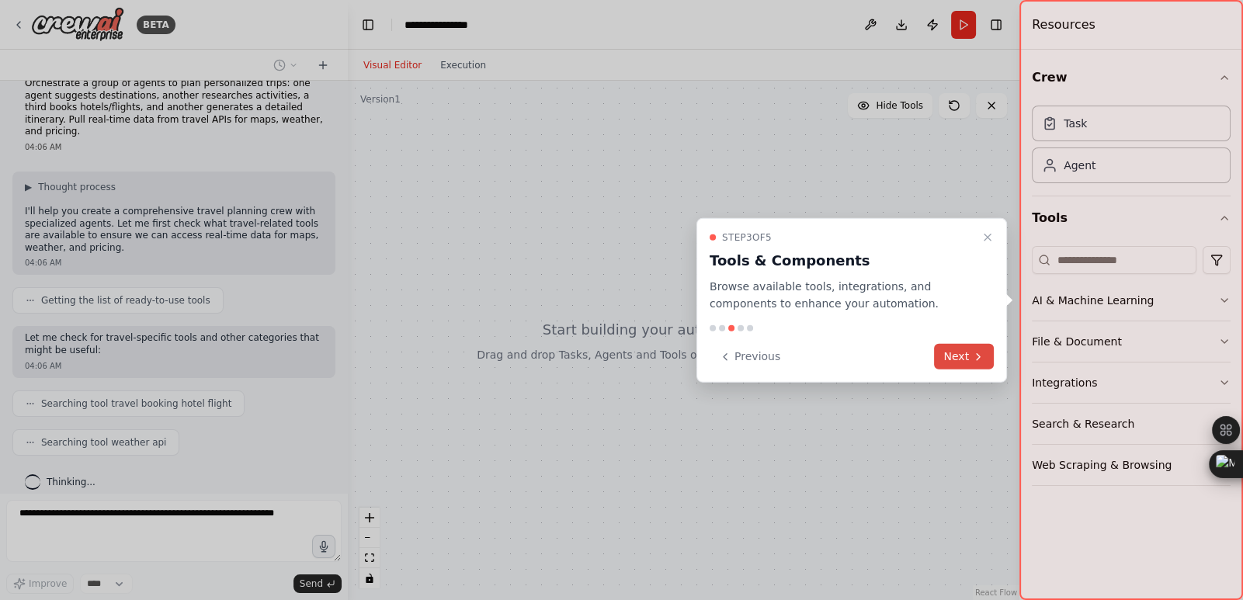
scroll to position [61, 0]
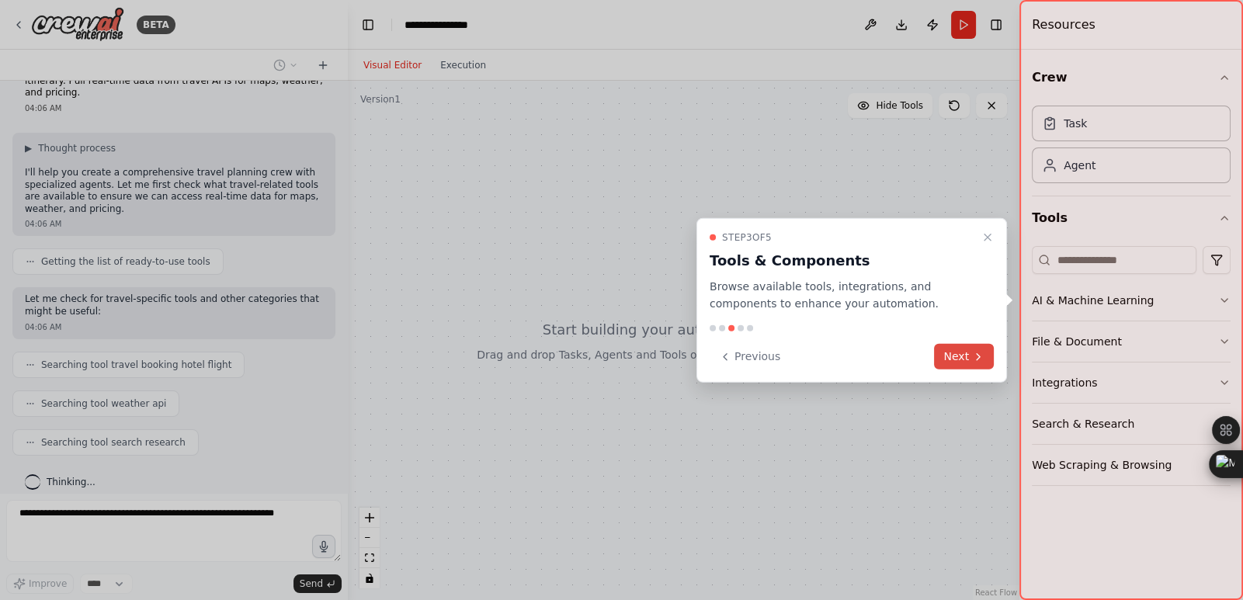
click at [953, 345] on button "Next" at bounding box center [964, 357] width 60 height 26
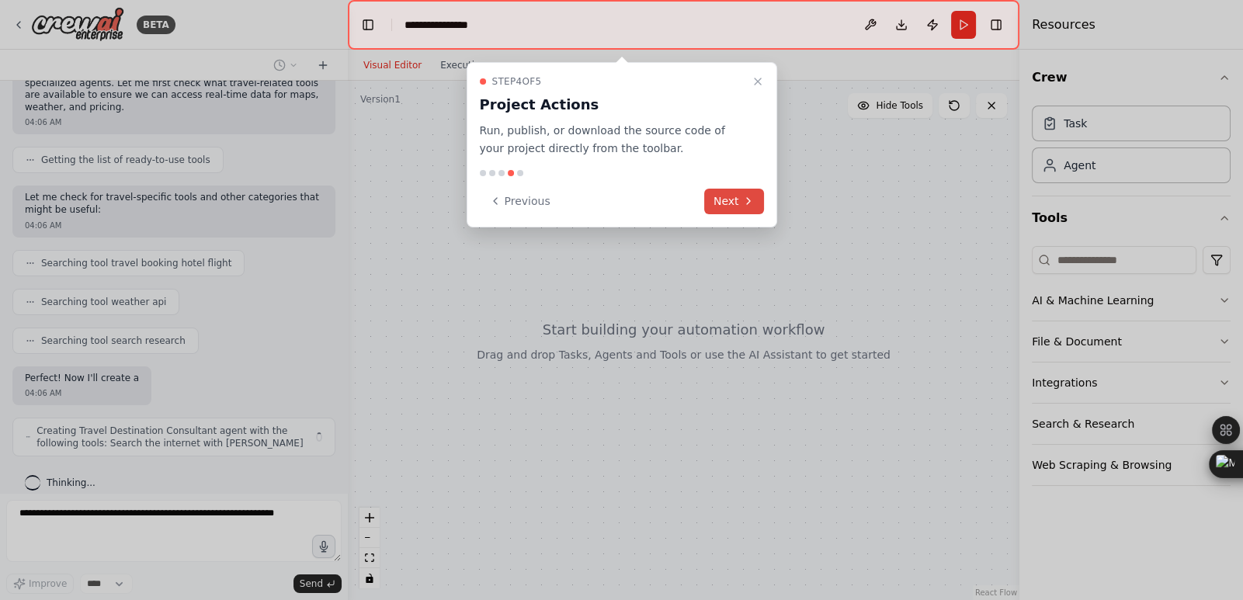
click at [723, 193] on button "Next" at bounding box center [734, 202] width 60 height 26
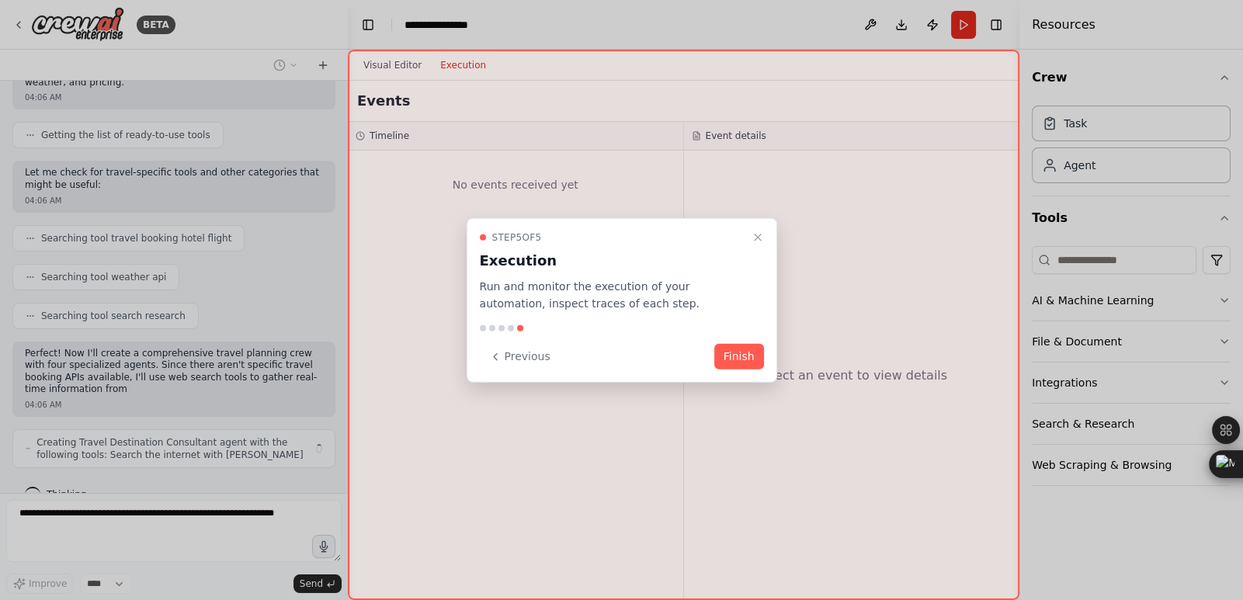
scroll to position [200, 0]
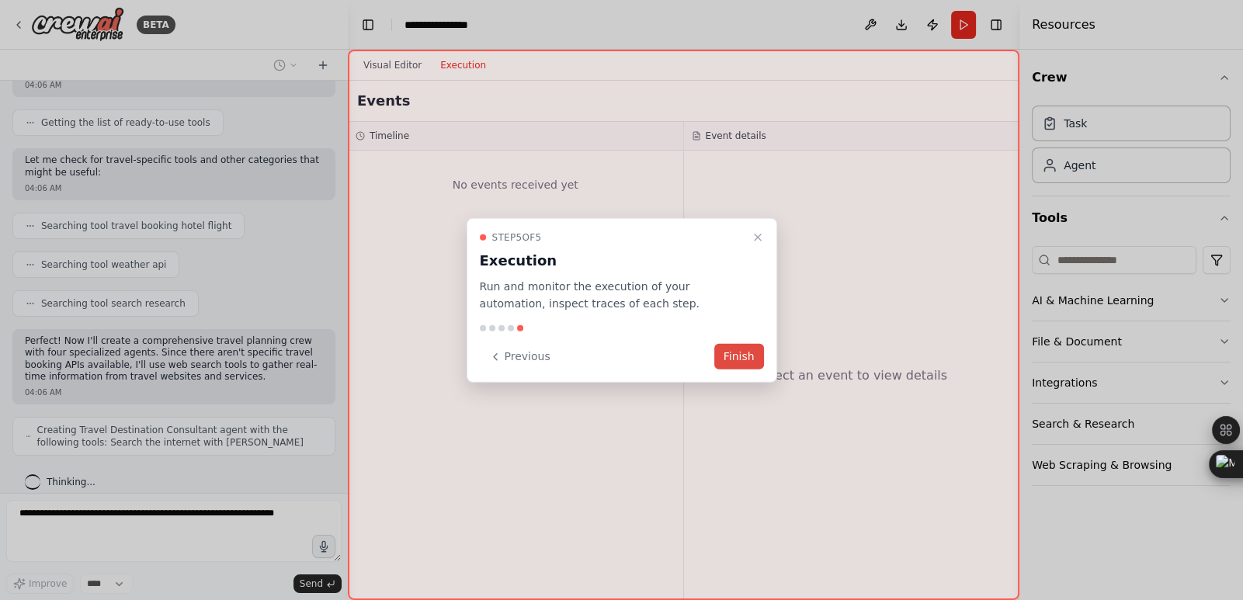
click at [733, 356] on button "Finish" at bounding box center [739, 357] width 50 height 26
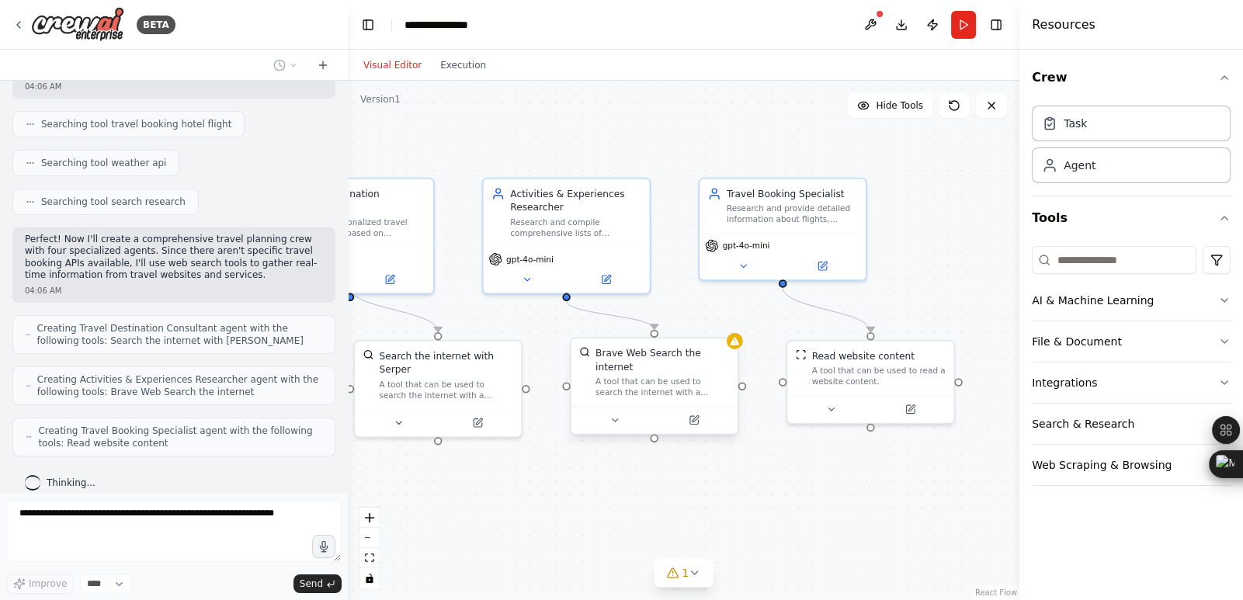
scroll to position [352, 0]
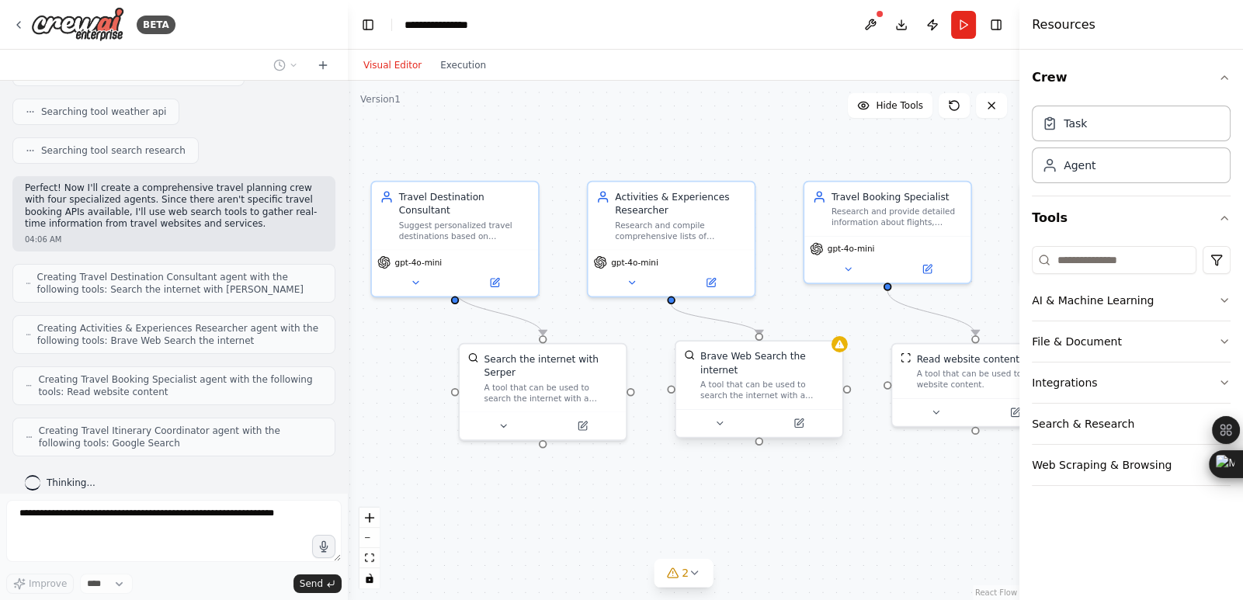
drag, startPoint x: 845, startPoint y: 495, endPoint x: 738, endPoint y: 508, distance: 108.0
click at [738, 508] on div ".deletable-edge-delete-btn { width: 20px; height: 20px; border: 0px solid #ffff…" at bounding box center [684, 340] width 672 height 519
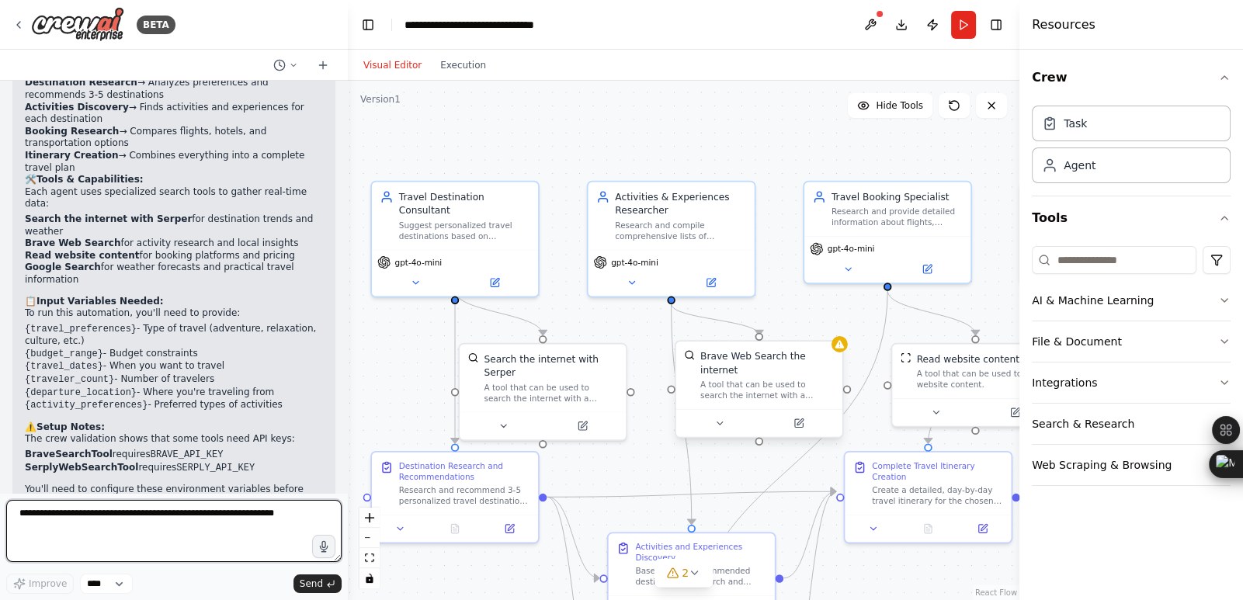
scroll to position [1314, 0]
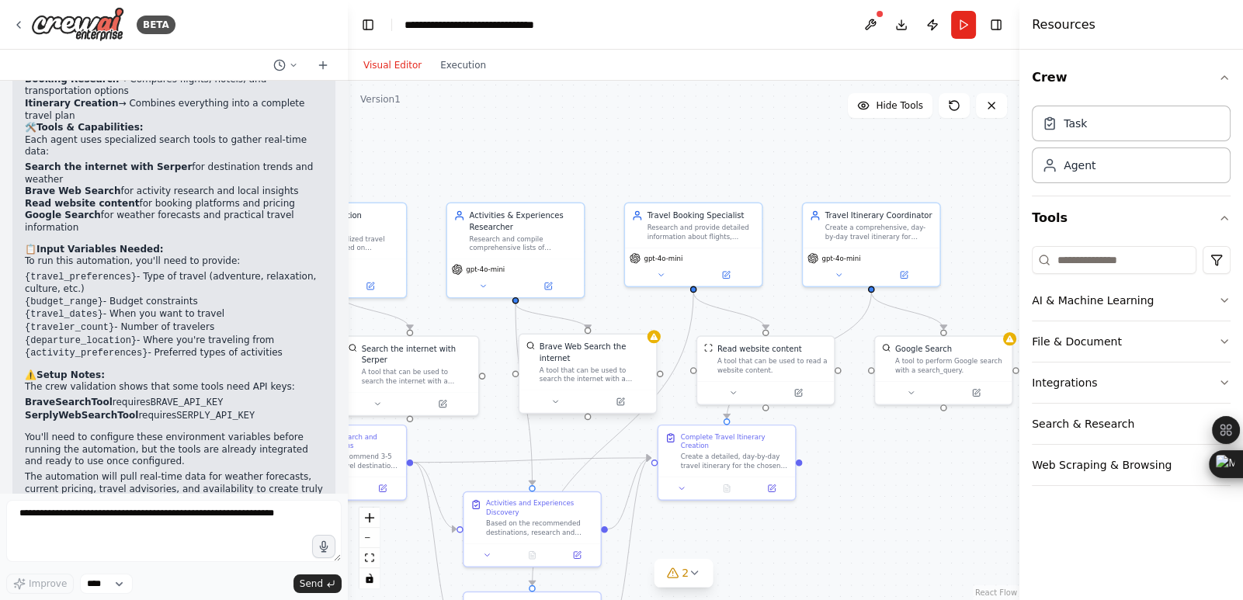
drag, startPoint x: 578, startPoint y: 296, endPoint x: 450, endPoint y: 321, distance: 130.5
click at [450, 321] on div ".deletable-edge-delete-btn { width: 20px; height: 20px; border: 0px solid #ffff…" at bounding box center [684, 340] width 672 height 519
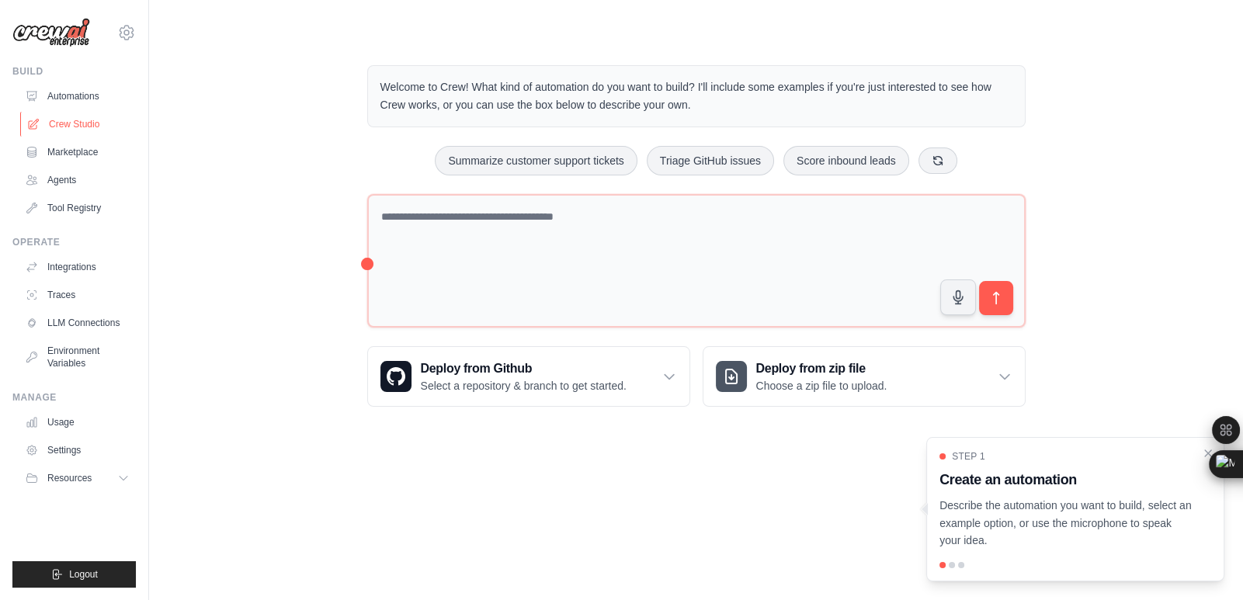
click at [57, 123] on link "Crew Studio" at bounding box center [78, 124] width 117 height 25
click at [125, 482] on icon at bounding box center [125, 478] width 12 height 12
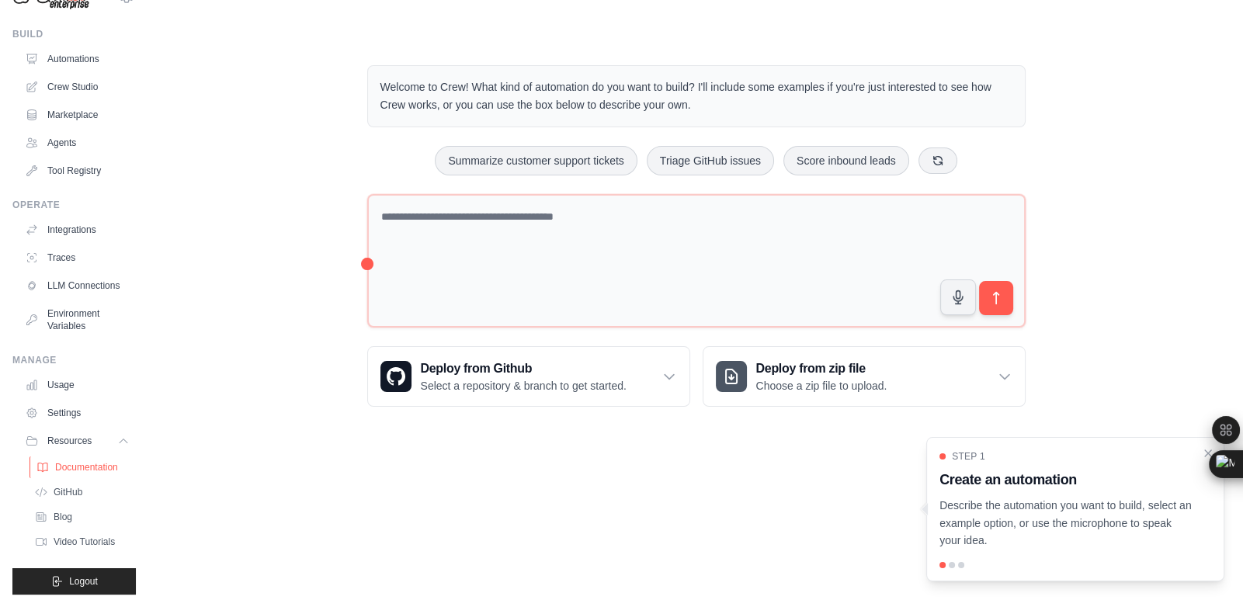
scroll to position [56, 0]
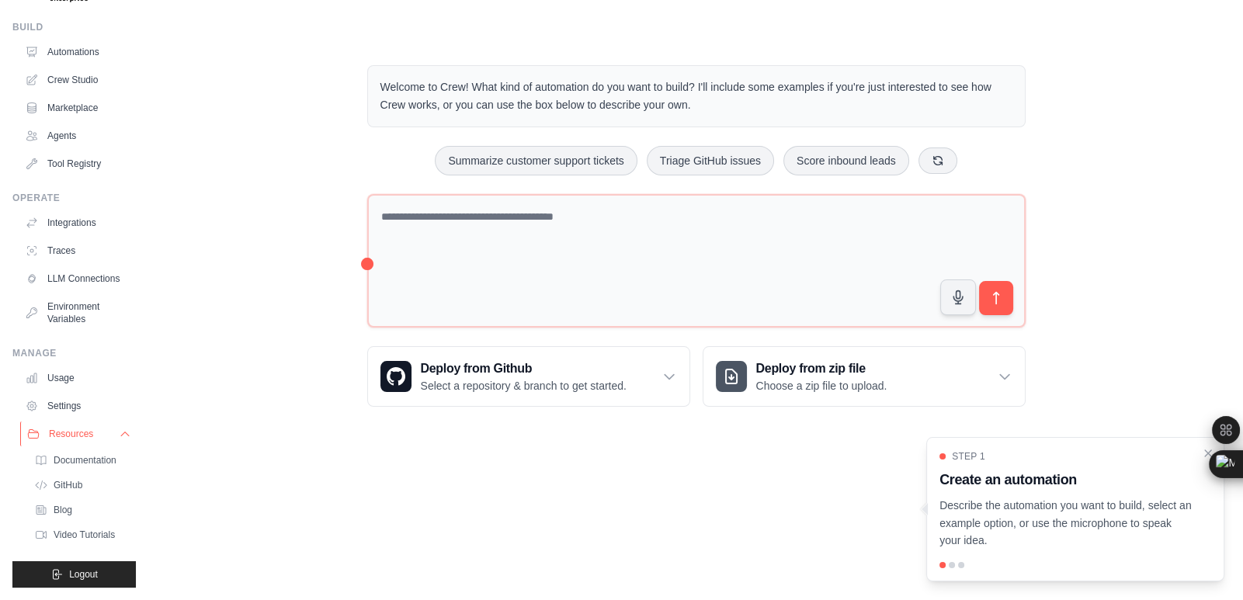
click at [102, 432] on button "Resources" at bounding box center [78, 434] width 117 height 25
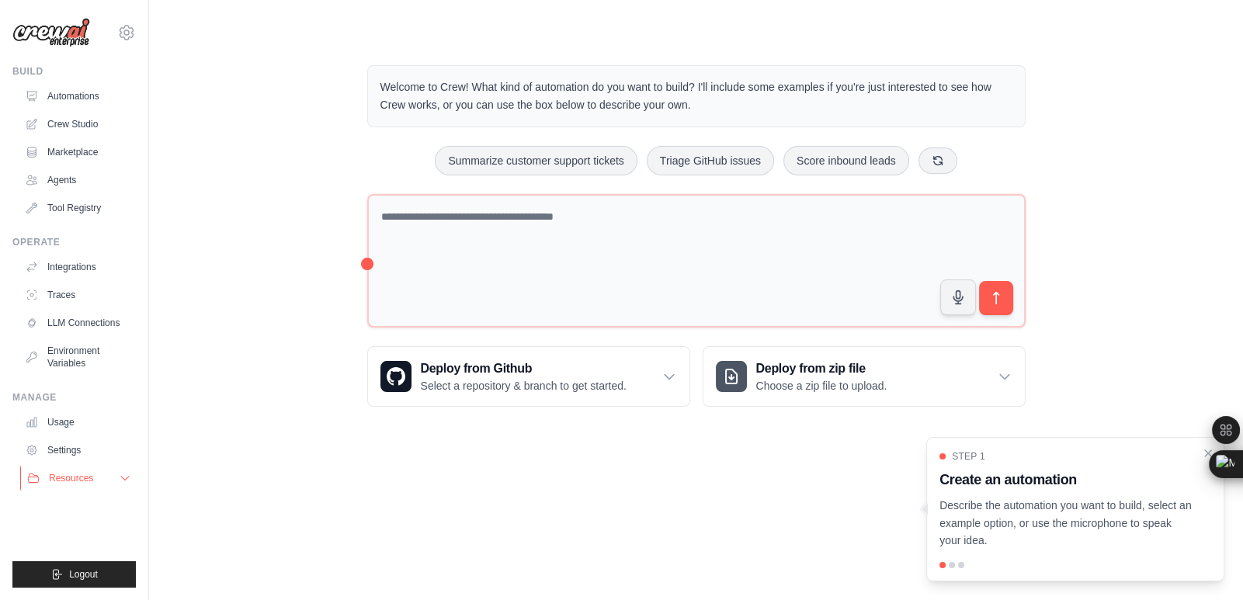
scroll to position [0, 0]
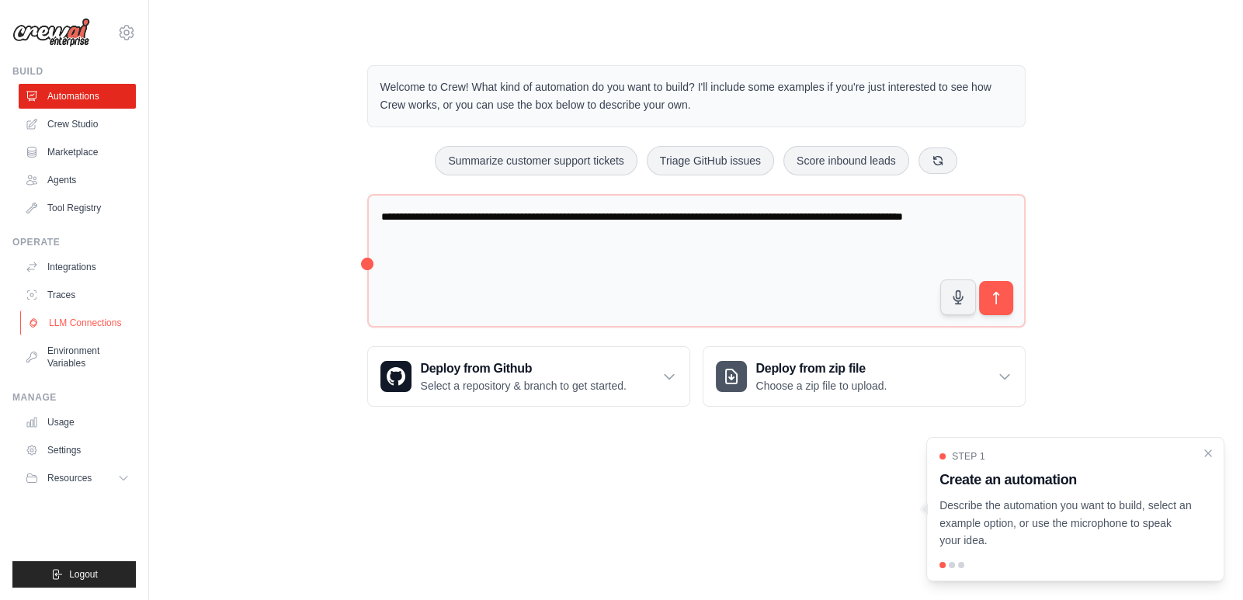
click at [102, 324] on link "LLM Connections" at bounding box center [78, 323] width 117 height 25
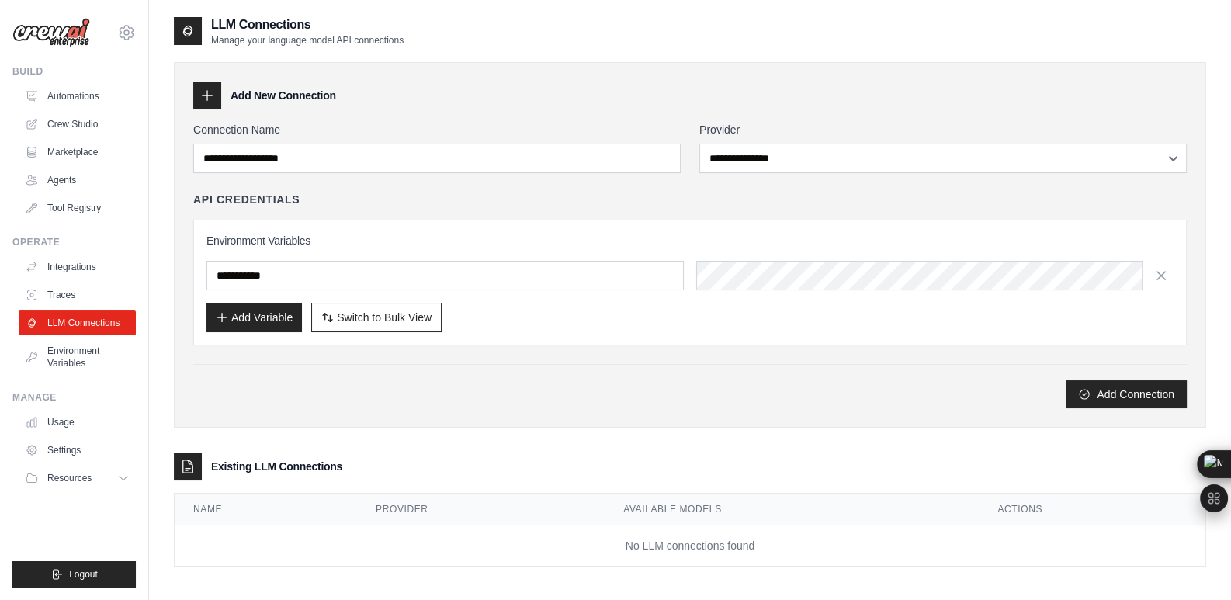
scroll to position [1, 0]
